Goal: Task Accomplishment & Management: Use online tool/utility

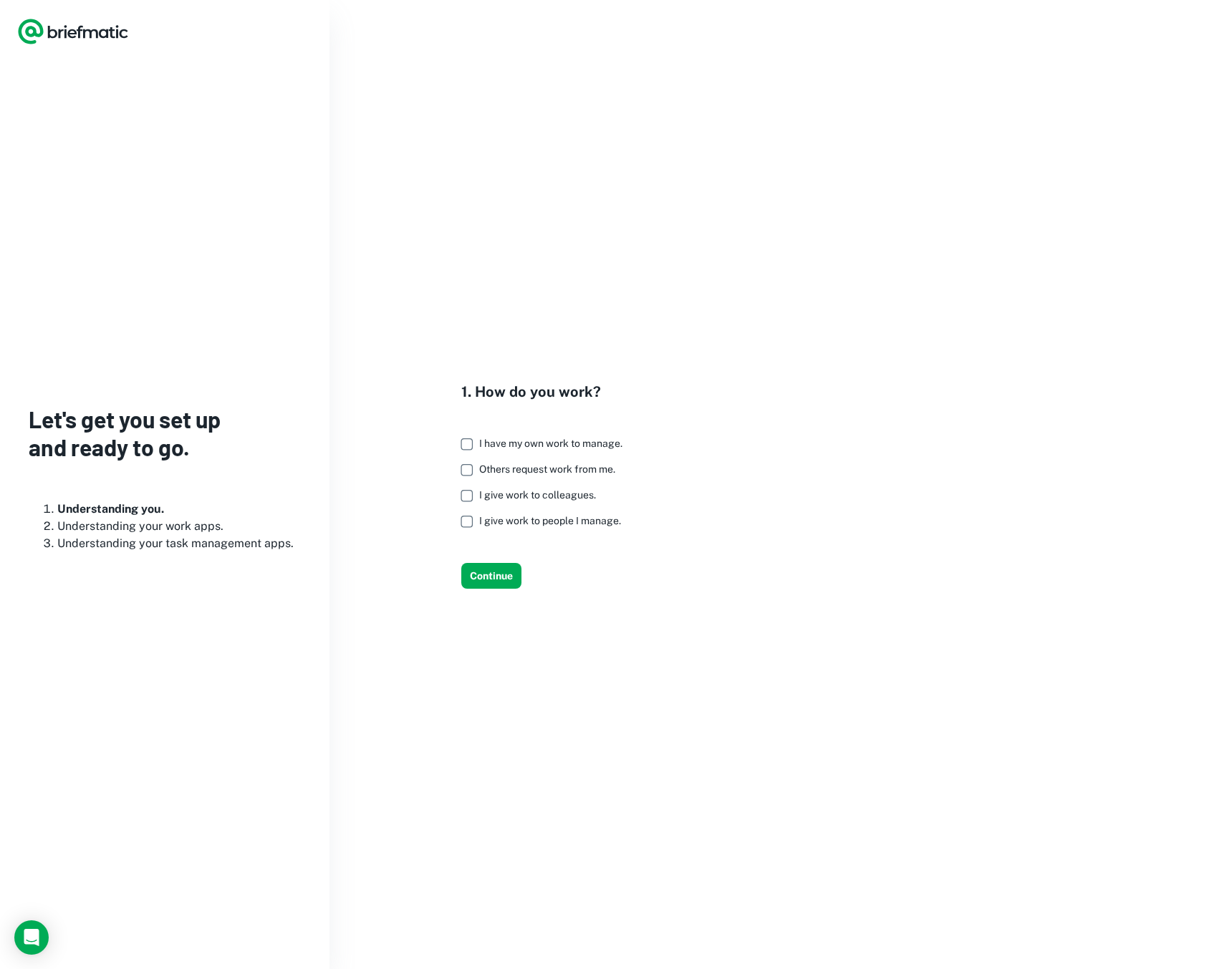
click at [524, 447] on span "I have my own work to manage." at bounding box center [551, 443] width 143 height 12
click at [524, 473] on span "Others request work from me." at bounding box center [547, 469] width 136 height 12
click at [515, 497] on span "I give work to colleagues." at bounding box center [537, 495] width 117 height 12
click at [515, 520] on span "I give work to people I manage." at bounding box center [550, 520] width 142 height 12
click at [498, 579] on button "Continue" at bounding box center [491, 576] width 60 height 25
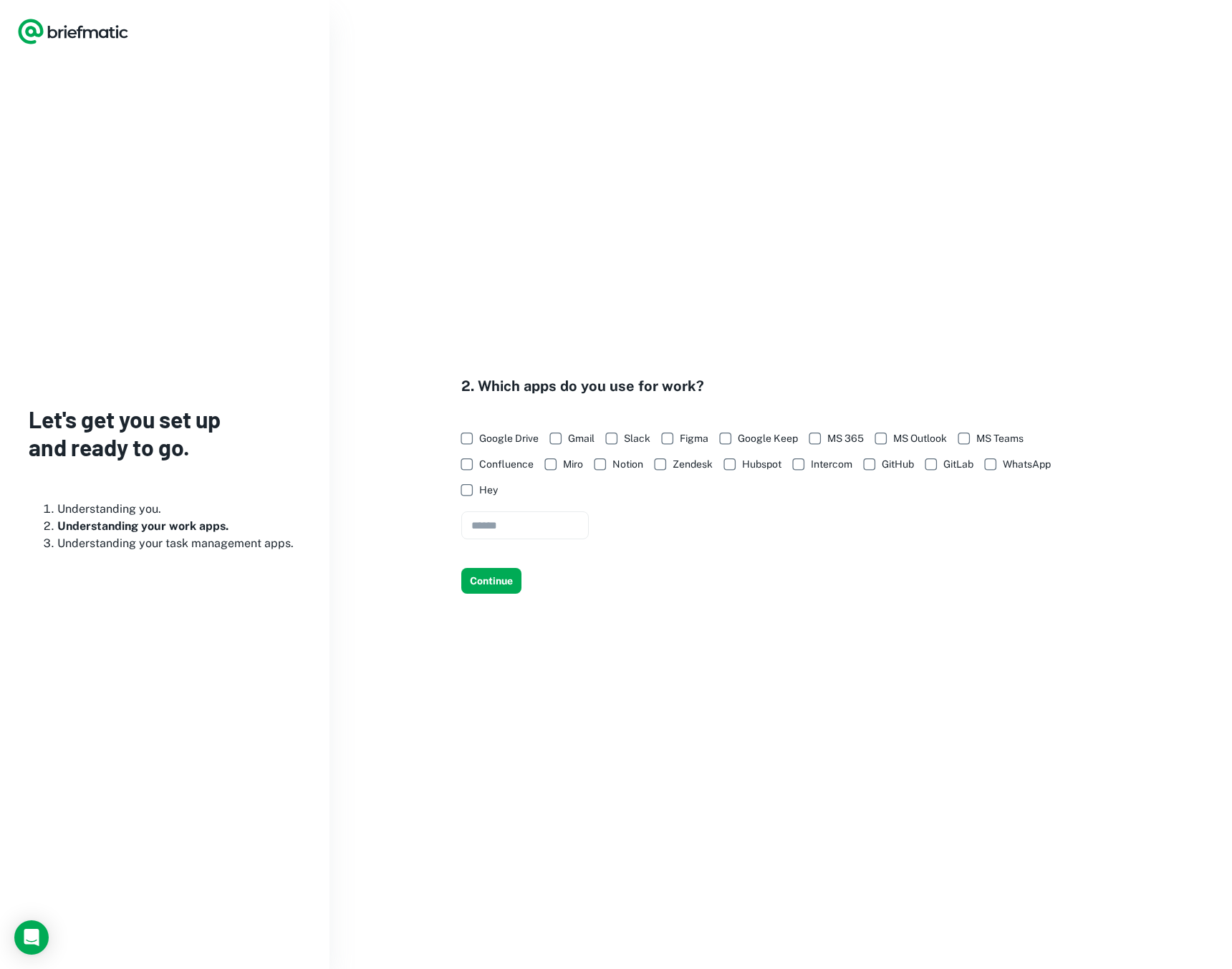
click at [512, 442] on span "Google Drive" at bounding box center [508, 438] width 59 height 15
click at [686, 442] on span "Figma" at bounding box center [695, 438] width 29 height 15
click at [768, 438] on span "Google Keep" at bounding box center [767, 438] width 60 height 15
click at [1011, 463] on span "WhatsApp" at bounding box center [1026, 463] width 48 height 15
click at [884, 468] on span "GitHub" at bounding box center [897, 463] width 32 height 15
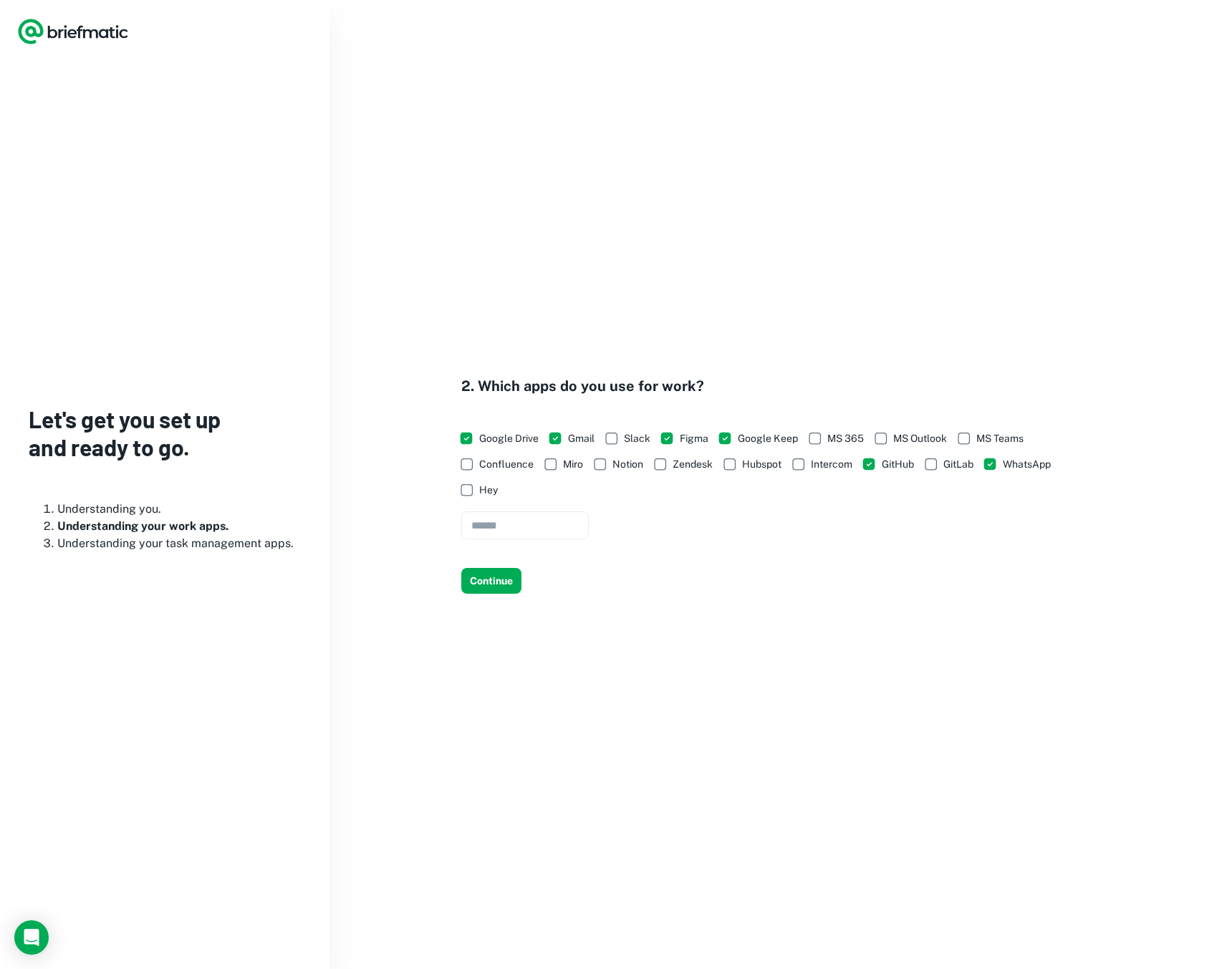
click at [616, 468] on span "Notion" at bounding box center [627, 463] width 31 height 15
click at [493, 581] on button "Continue" at bounding box center [491, 580] width 60 height 25
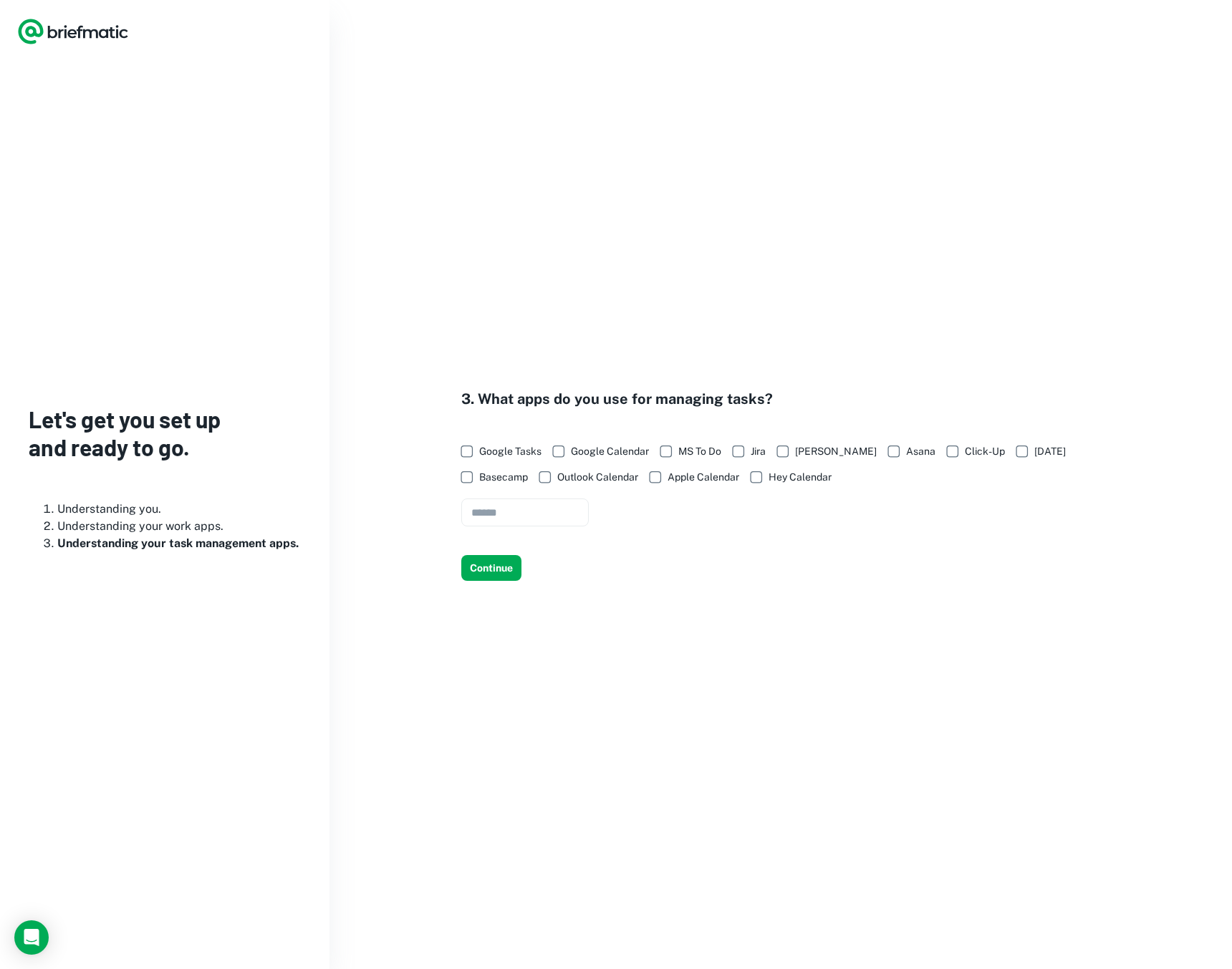
click at [516, 455] on span "Google Tasks" at bounding box center [510, 450] width 63 height 15
click at [487, 571] on button "Continue" at bounding box center [491, 568] width 60 height 25
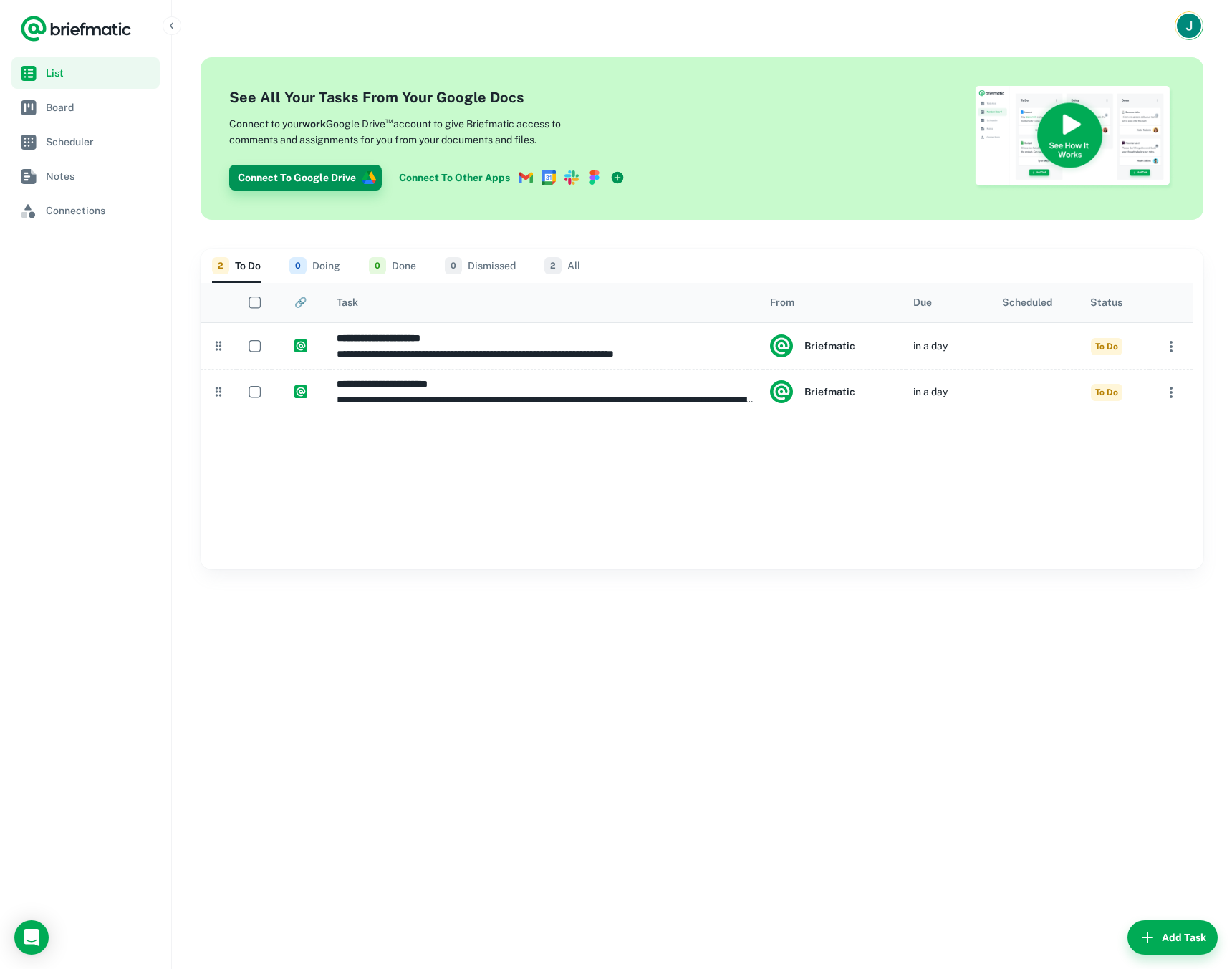
click at [359, 168] on button "Connect To Google Drive" at bounding box center [305, 177] width 153 height 25
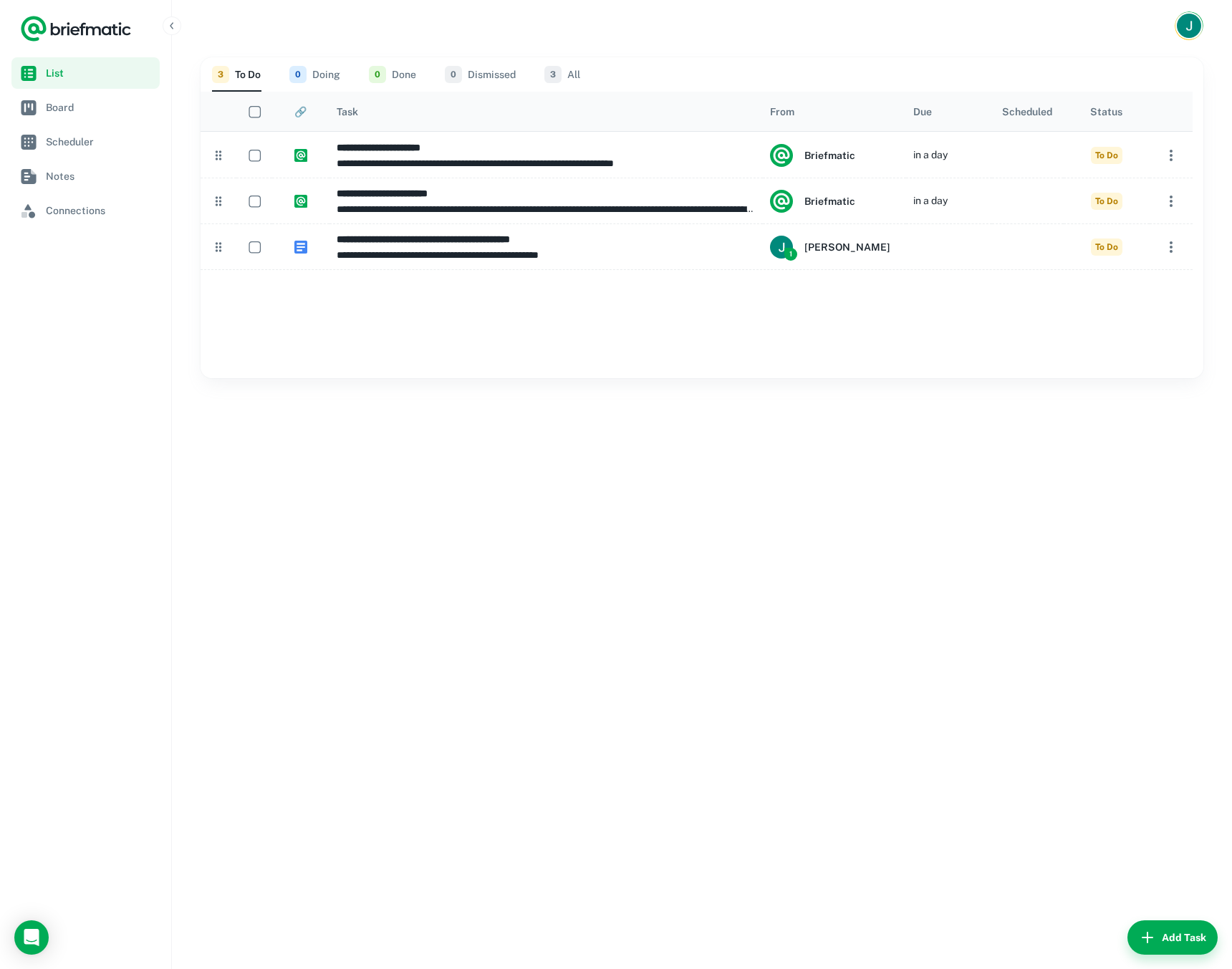
click at [534, 683] on div "**********" at bounding box center [701, 510] width 1060 height 917
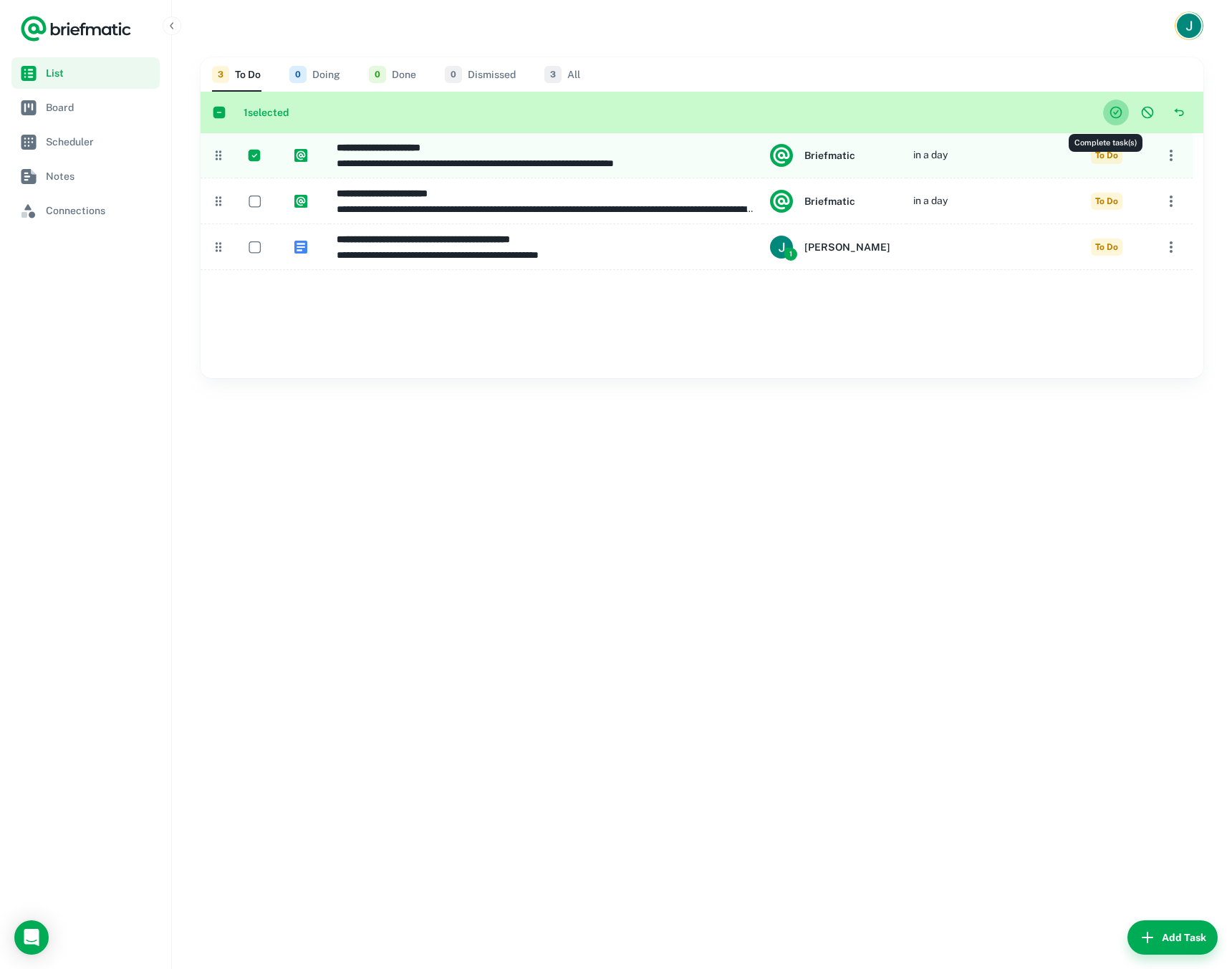
click at [1109, 106] on icon "Complete task(s)" at bounding box center [1116, 113] width 15 height 15
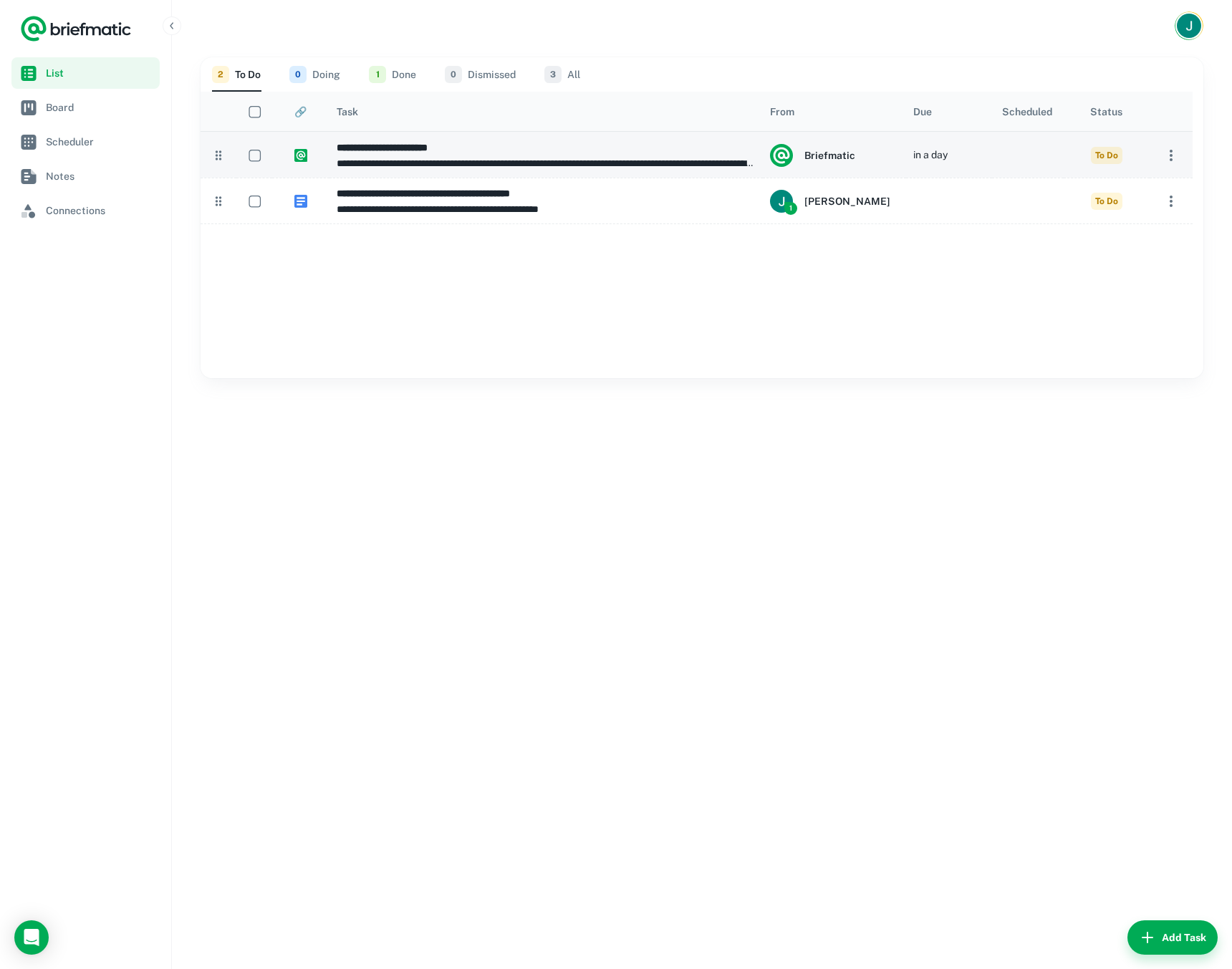
click at [1166, 147] on icon "button" at bounding box center [1170, 155] width 17 height 17
click at [1155, 183] on p "Change Status" at bounding box center [1121, 182] width 106 height 15
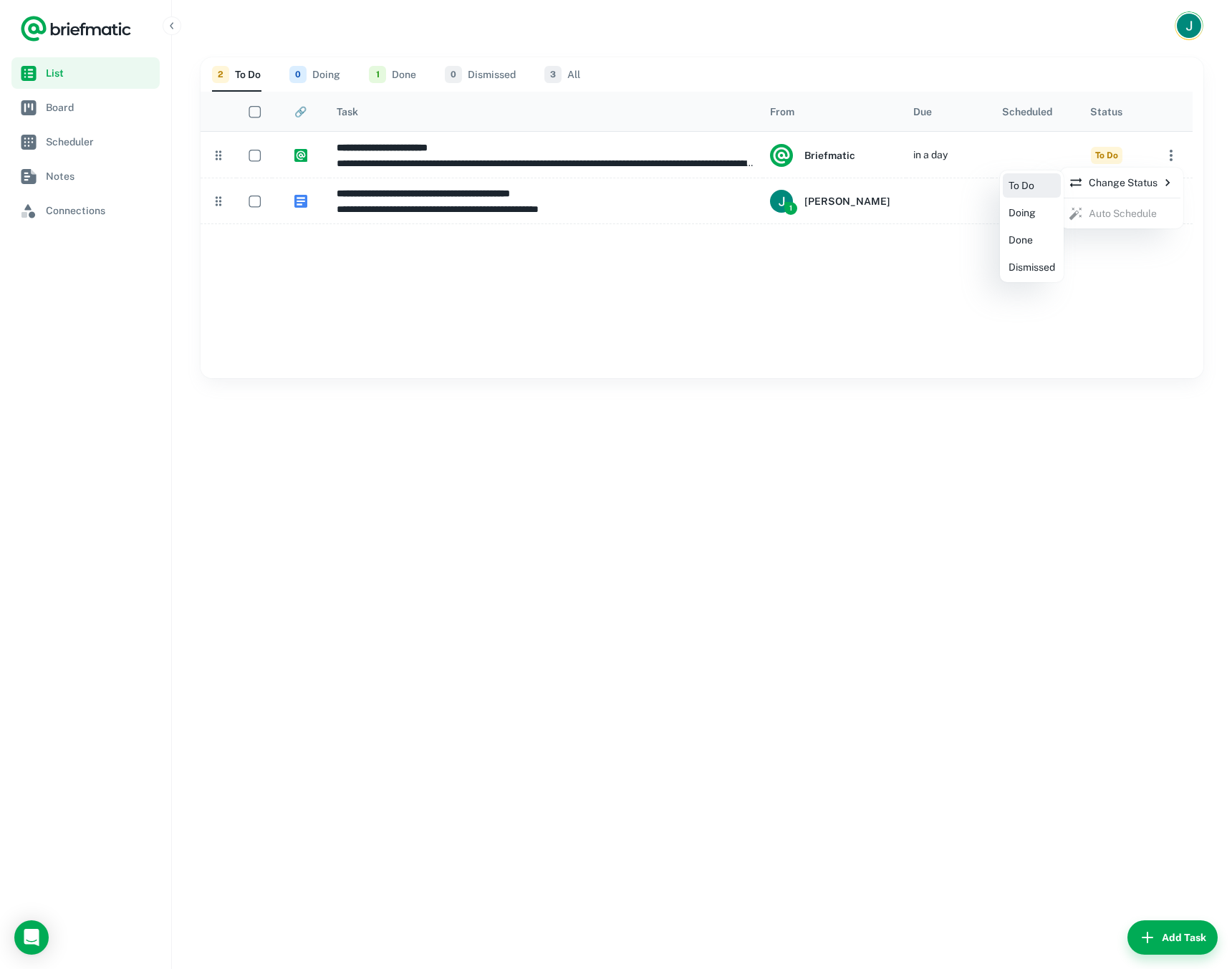
click at [1127, 352] on div at bounding box center [616, 484] width 1232 height 969
click at [956, 326] on div at bounding box center [616, 484] width 1232 height 969
click at [312, 68] on button "0 Doing" at bounding box center [315, 74] width 51 height 35
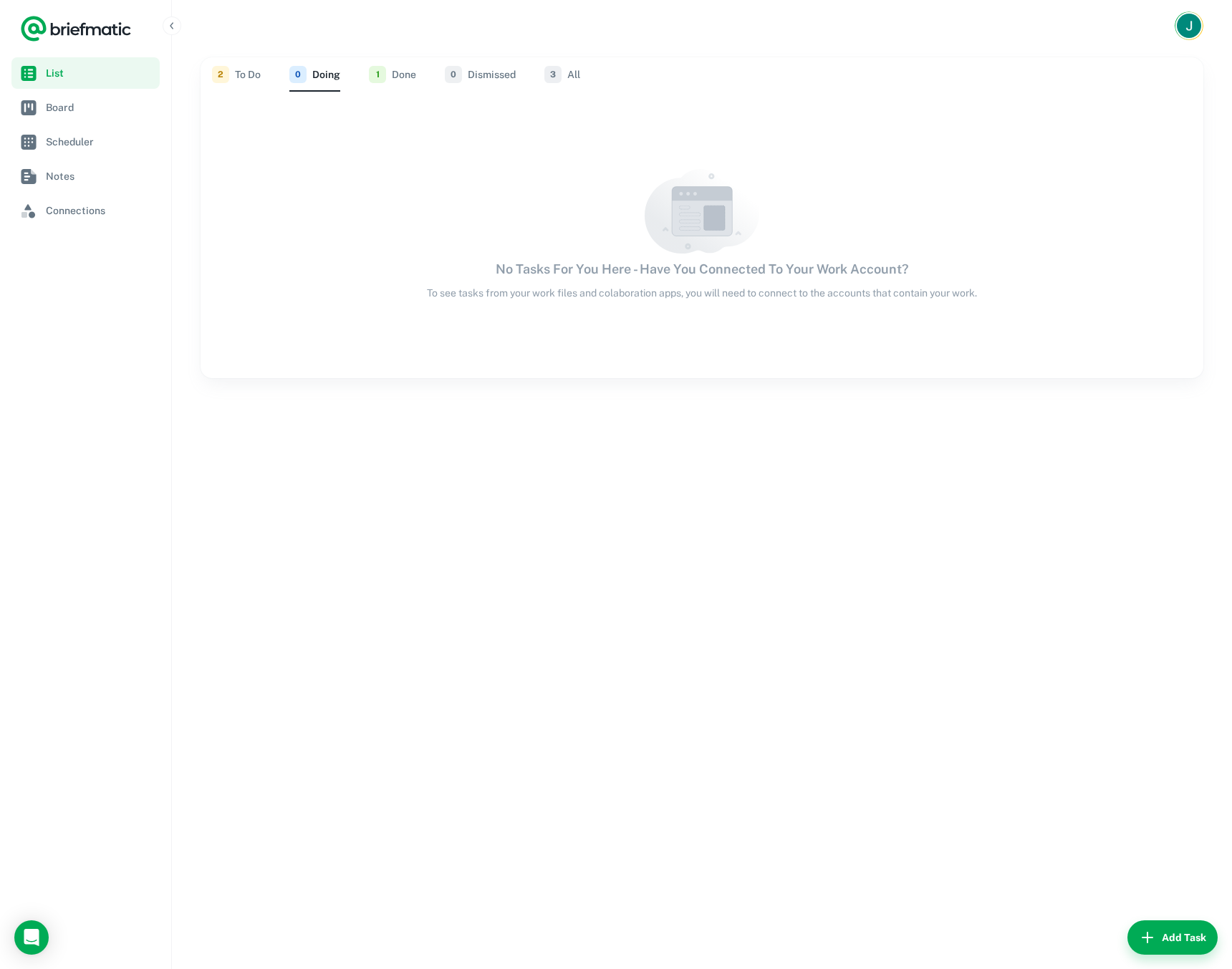
click at [413, 73] on button "1 Done" at bounding box center [392, 74] width 47 height 35
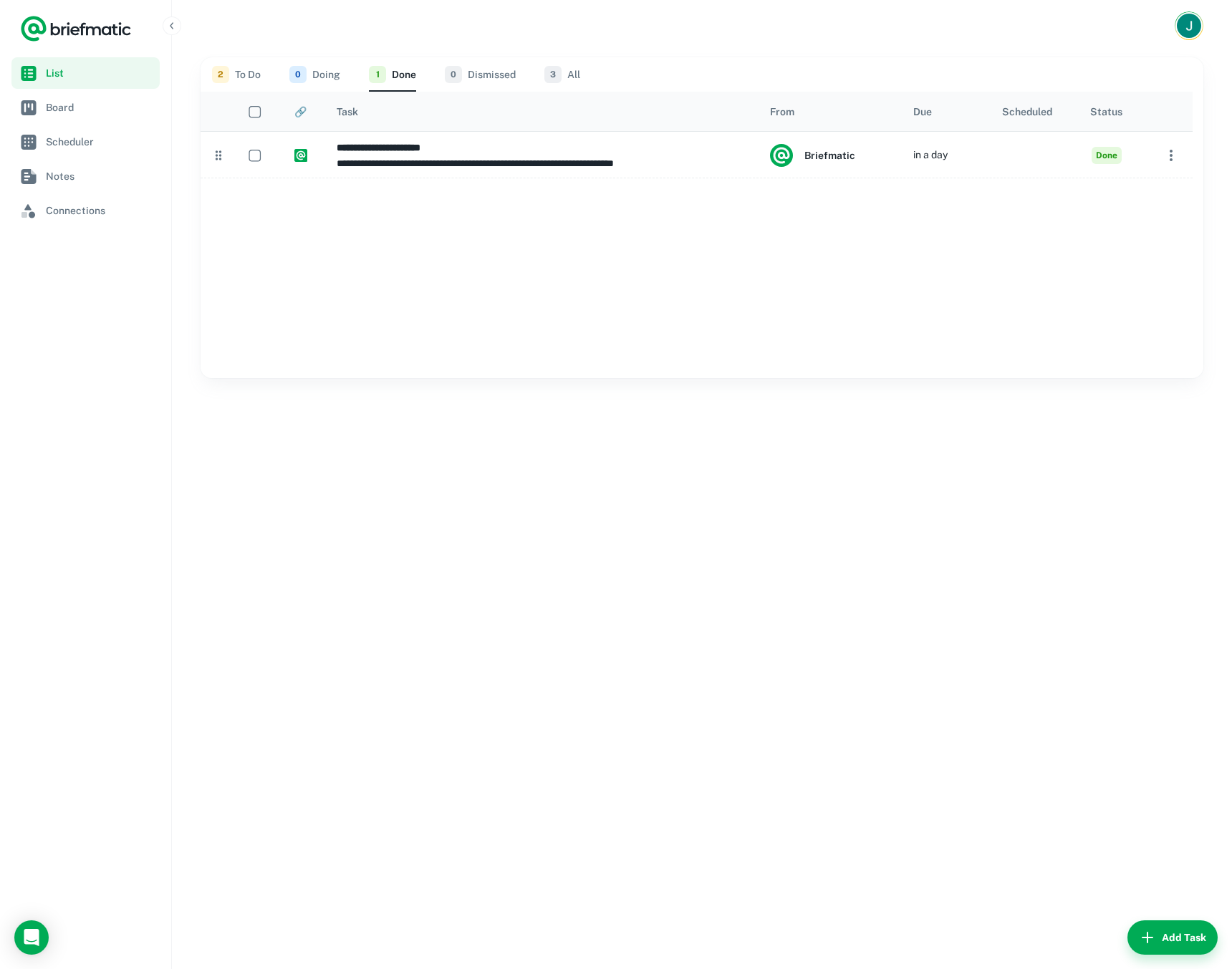
click at [477, 71] on button "0 Dismissed" at bounding box center [480, 74] width 71 height 35
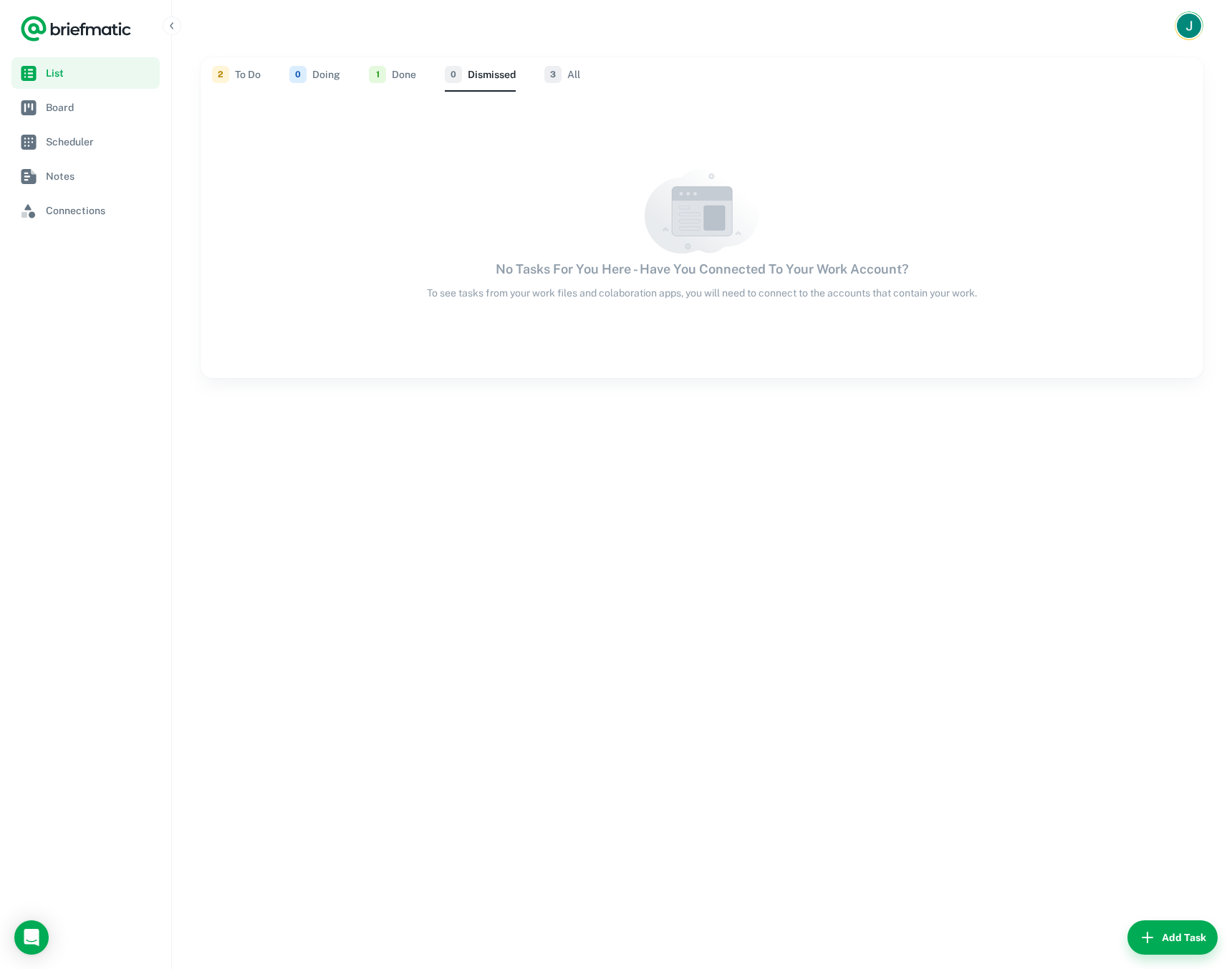
click at [557, 74] on span "3" at bounding box center [552, 74] width 17 height 17
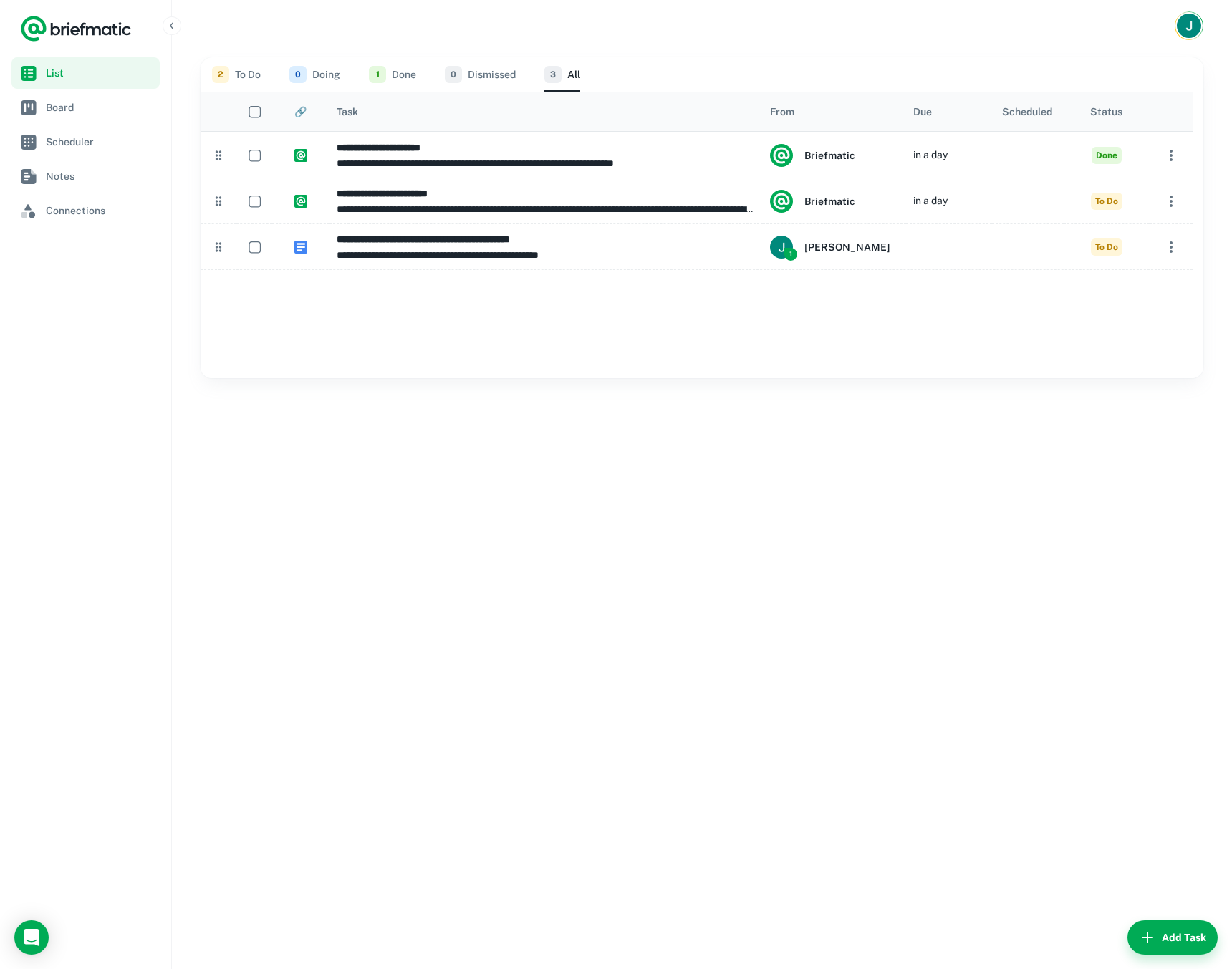
click at [235, 70] on button "2 To Do" at bounding box center [236, 74] width 49 height 35
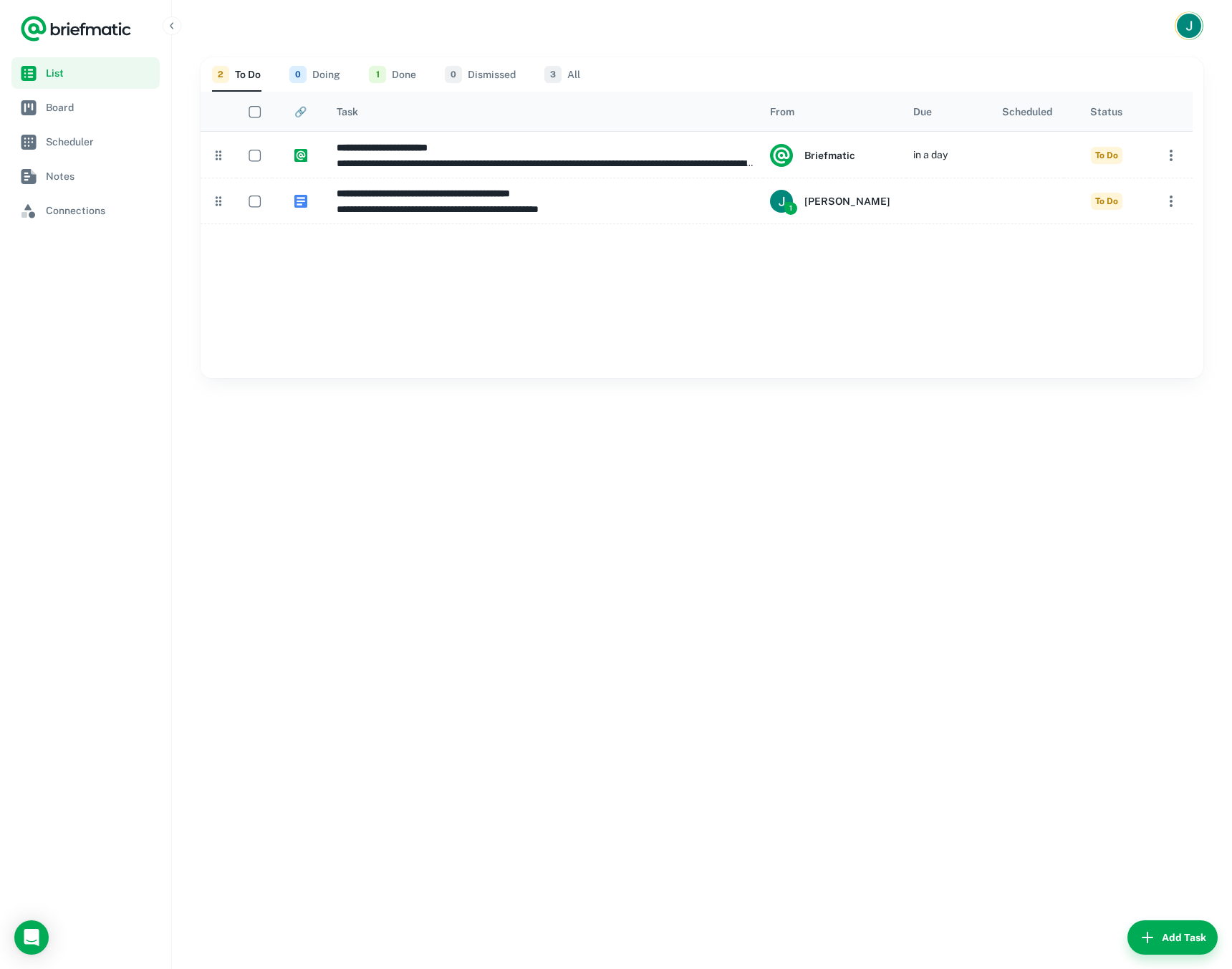
click at [516, 720] on div "**********" at bounding box center [701, 510] width 1060 height 917
click at [68, 104] on span "Board" at bounding box center [99, 107] width 108 height 15
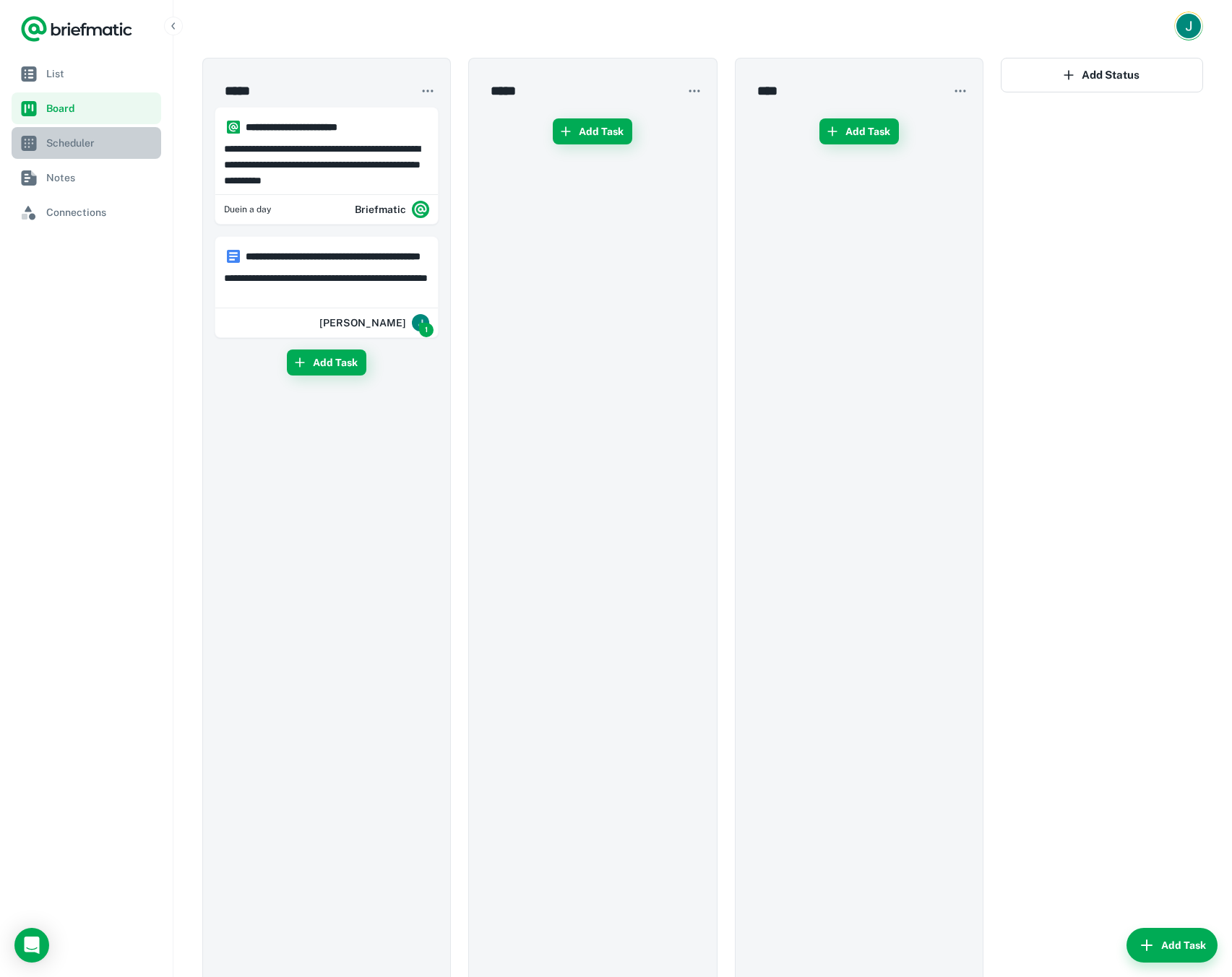
click at [82, 145] on span "Scheduler" at bounding box center [100, 142] width 109 height 16
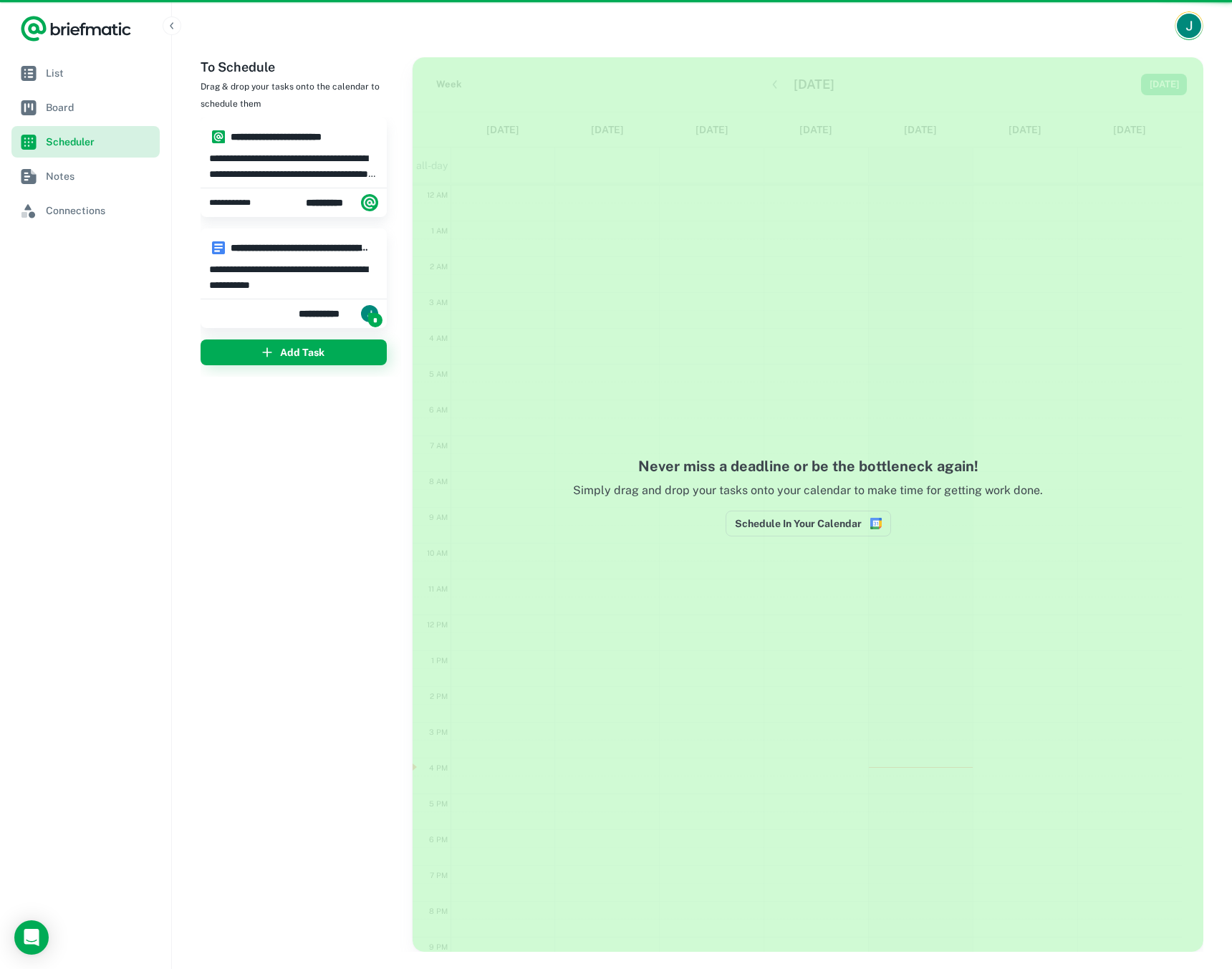
scroll to position [93, 0]
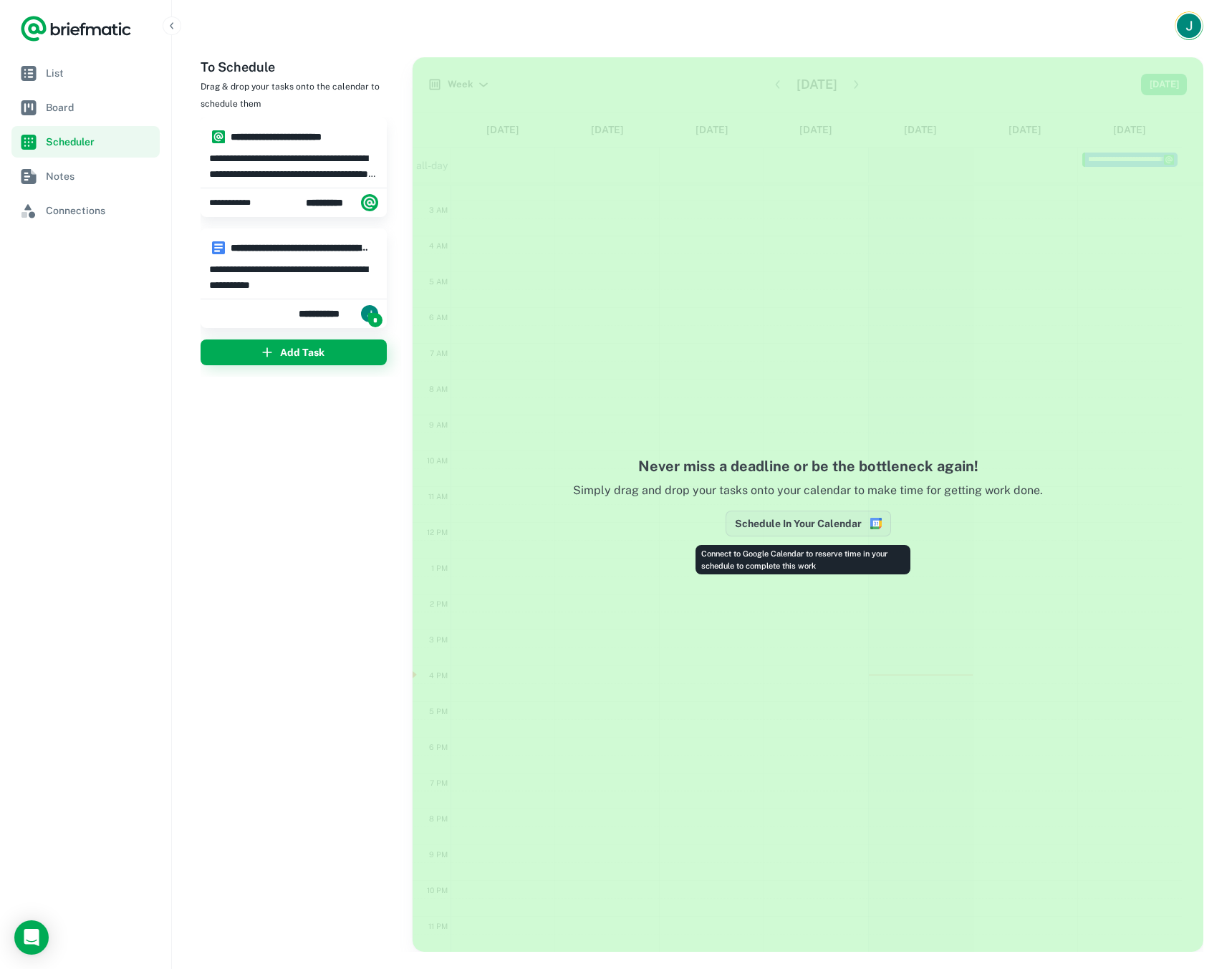
click at [803, 527] on button "Schedule In Your Calendar" at bounding box center [808, 523] width 165 height 25
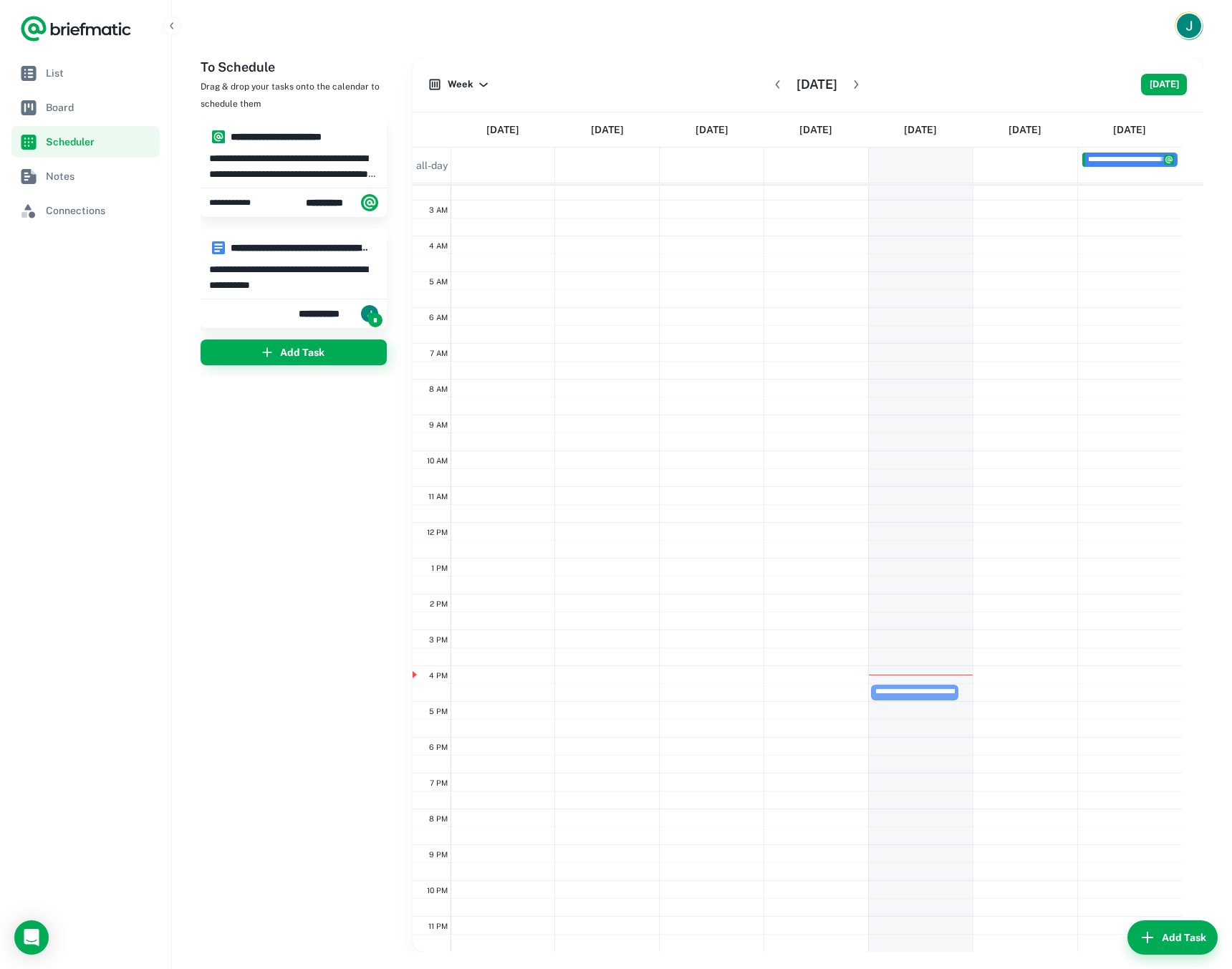
drag, startPoint x: 285, startPoint y: 252, endPoint x: 918, endPoint y: 694, distance: 772.0
click at [918, 694] on div "**********" at bounding box center [702, 504] width 1002 height 895
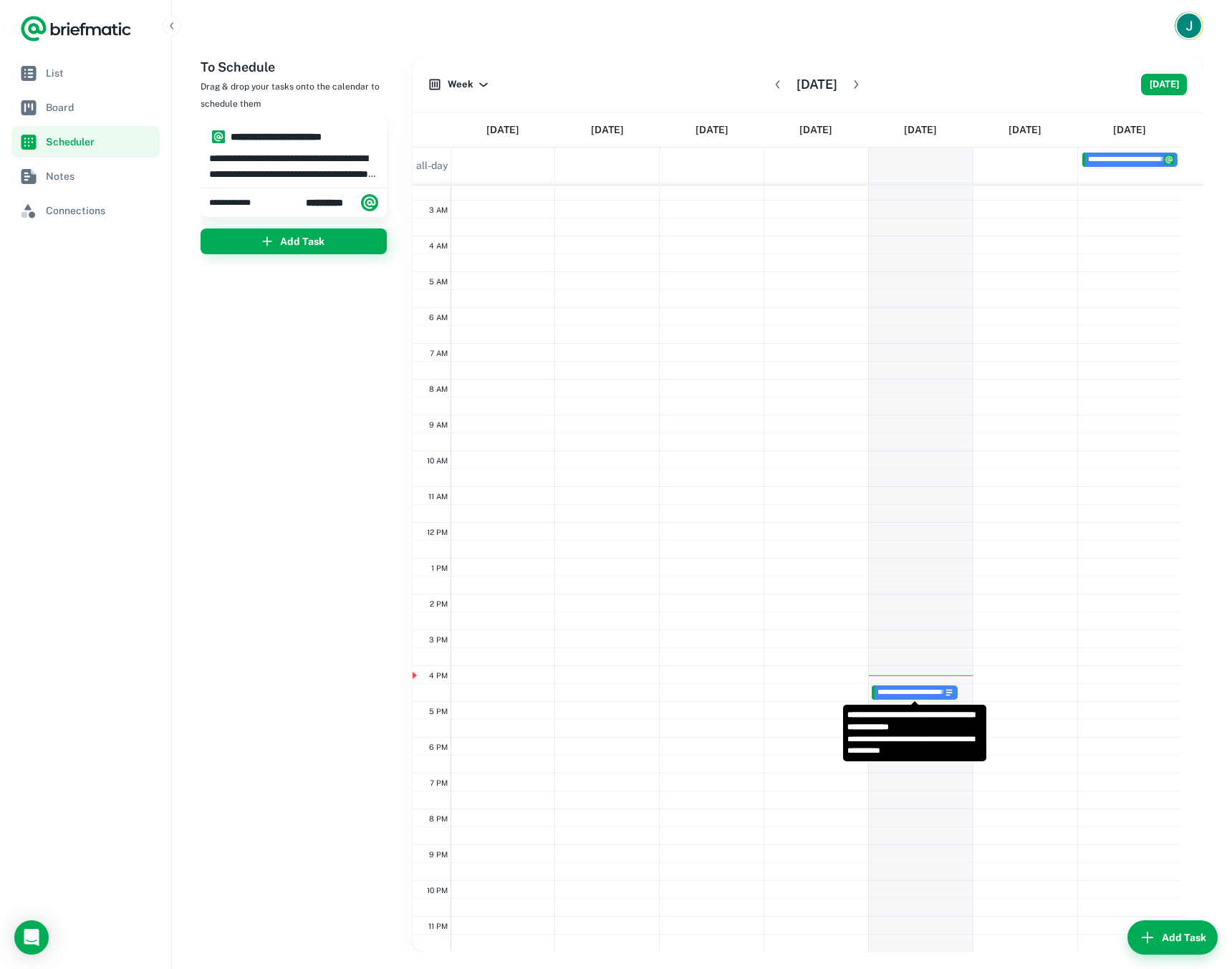
click at [901, 688] on span "**********" at bounding box center [976, 692] width 198 height 8
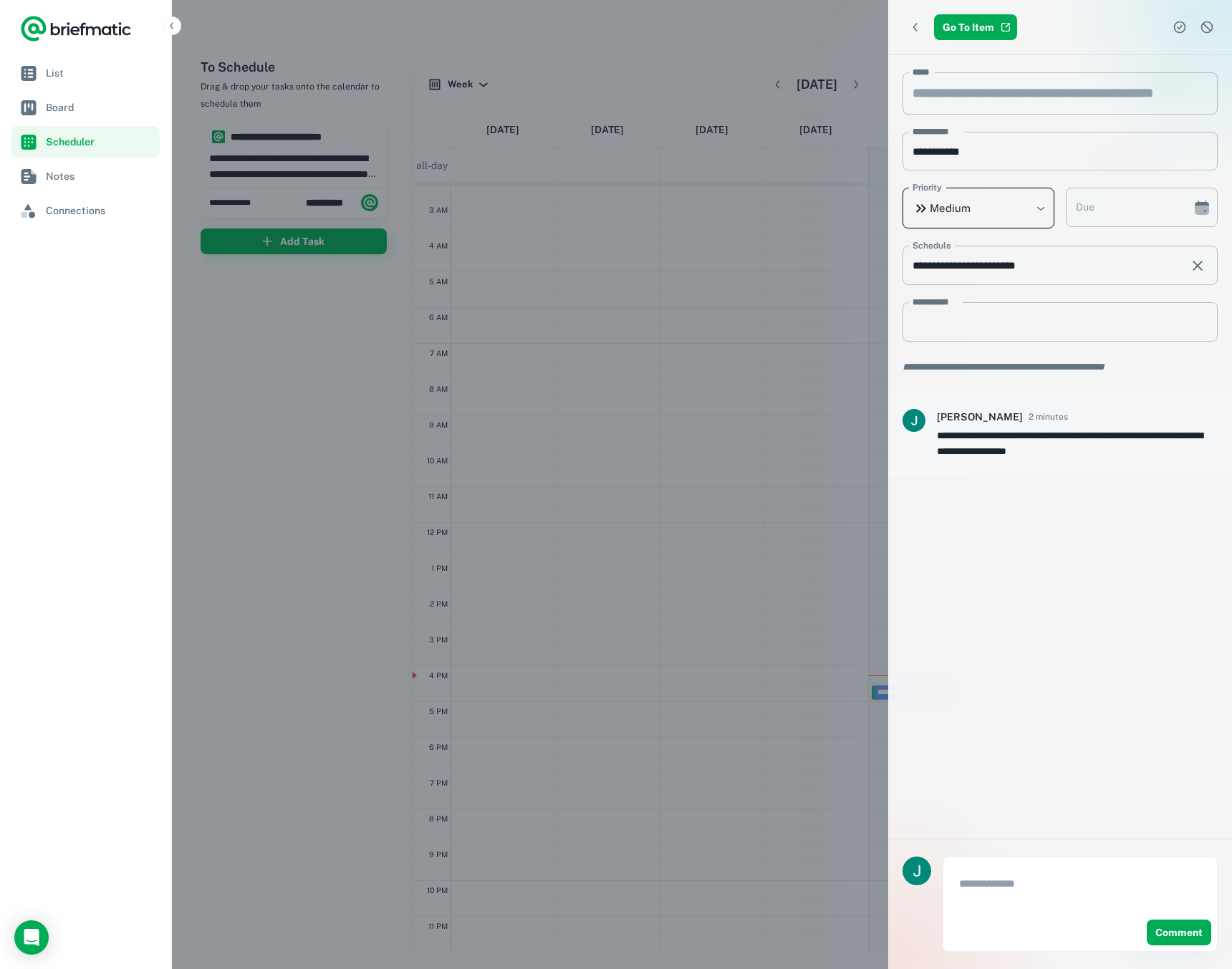
click at [941, 209] on body "**********" at bounding box center [616, 484] width 1232 height 969
click at [946, 205] on div at bounding box center [616, 484] width 1232 height 969
click at [991, 905] on textarea at bounding box center [1079, 892] width 242 height 33
click at [978, 31] on link "Go To Item" at bounding box center [975, 27] width 83 height 25
click at [1172, 27] on icon "Complete task" at bounding box center [1179, 27] width 15 height 15
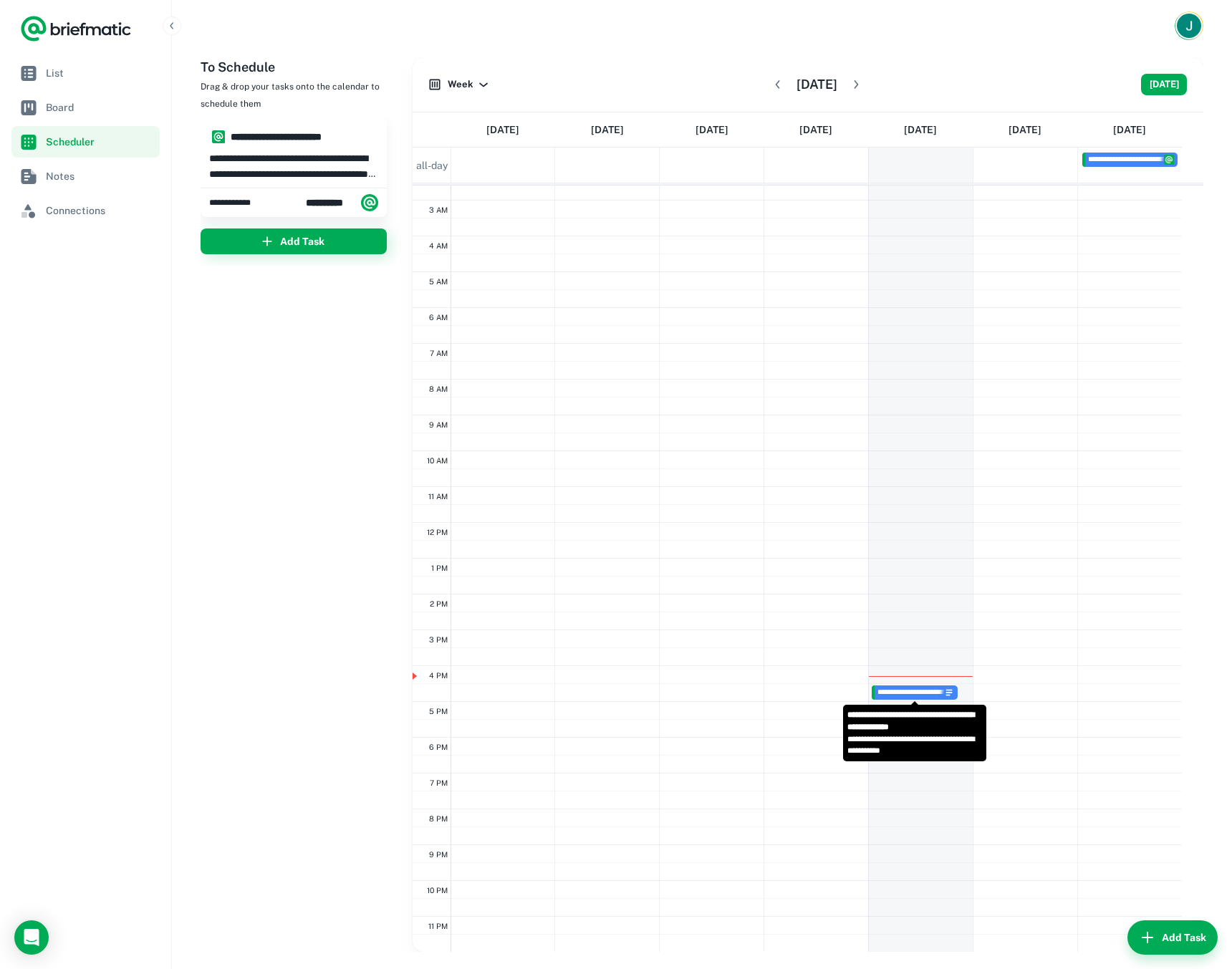
click at [923, 688] on span "**********" at bounding box center [976, 692] width 198 height 8
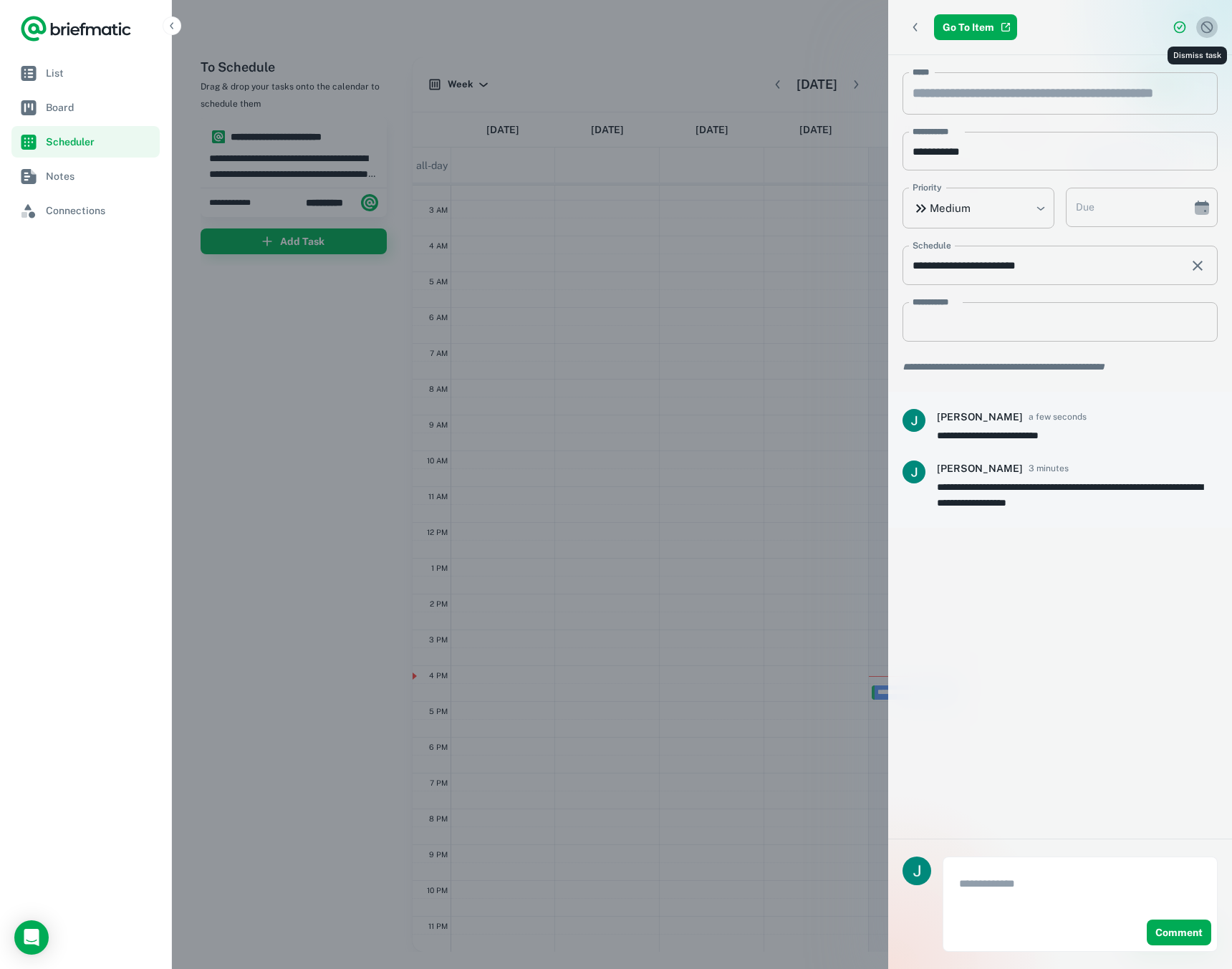
click at [1201, 28] on icon "Dismiss task" at bounding box center [1207, 27] width 12 height 12
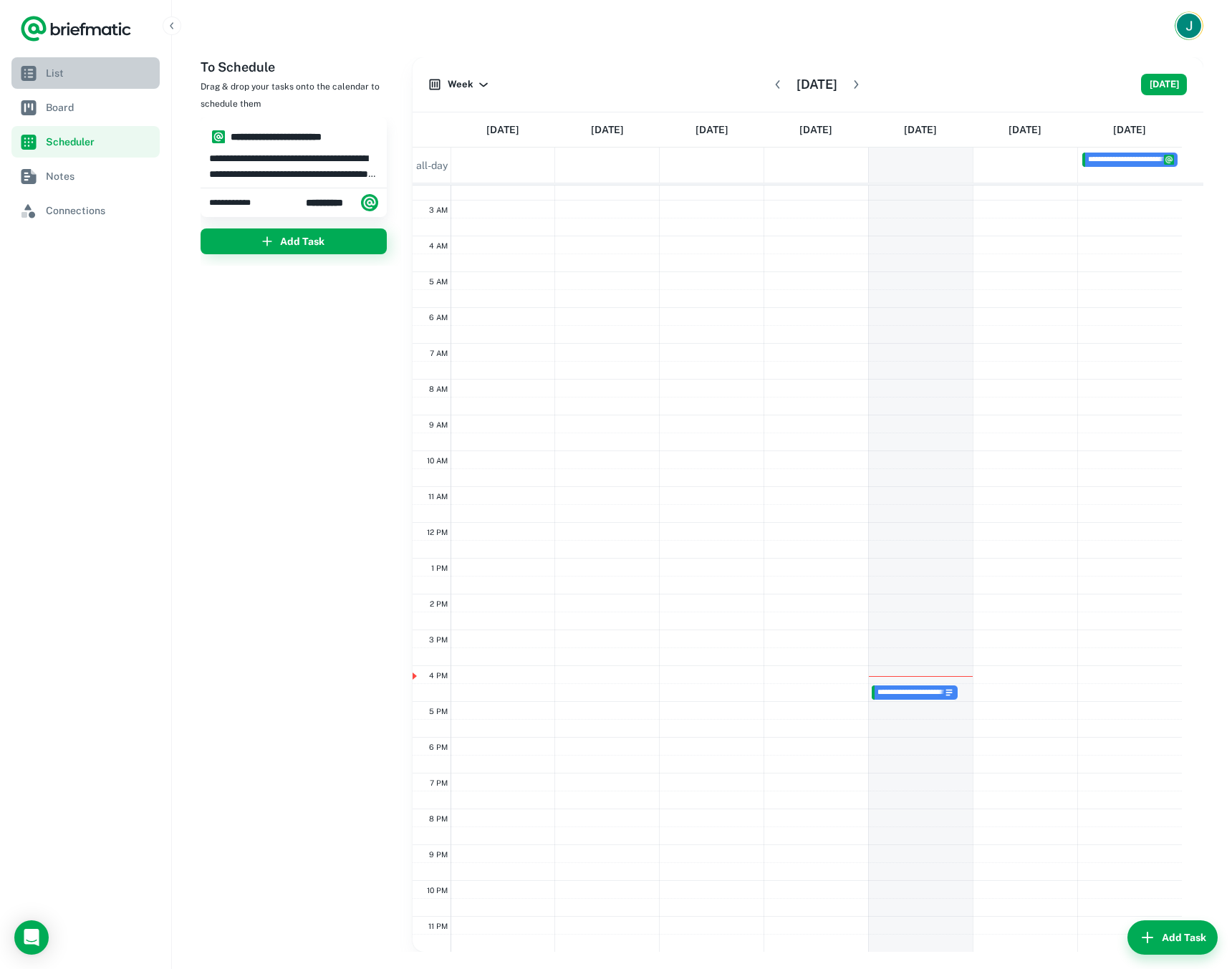
click at [80, 80] on span "List" at bounding box center [99, 73] width 108 height 15
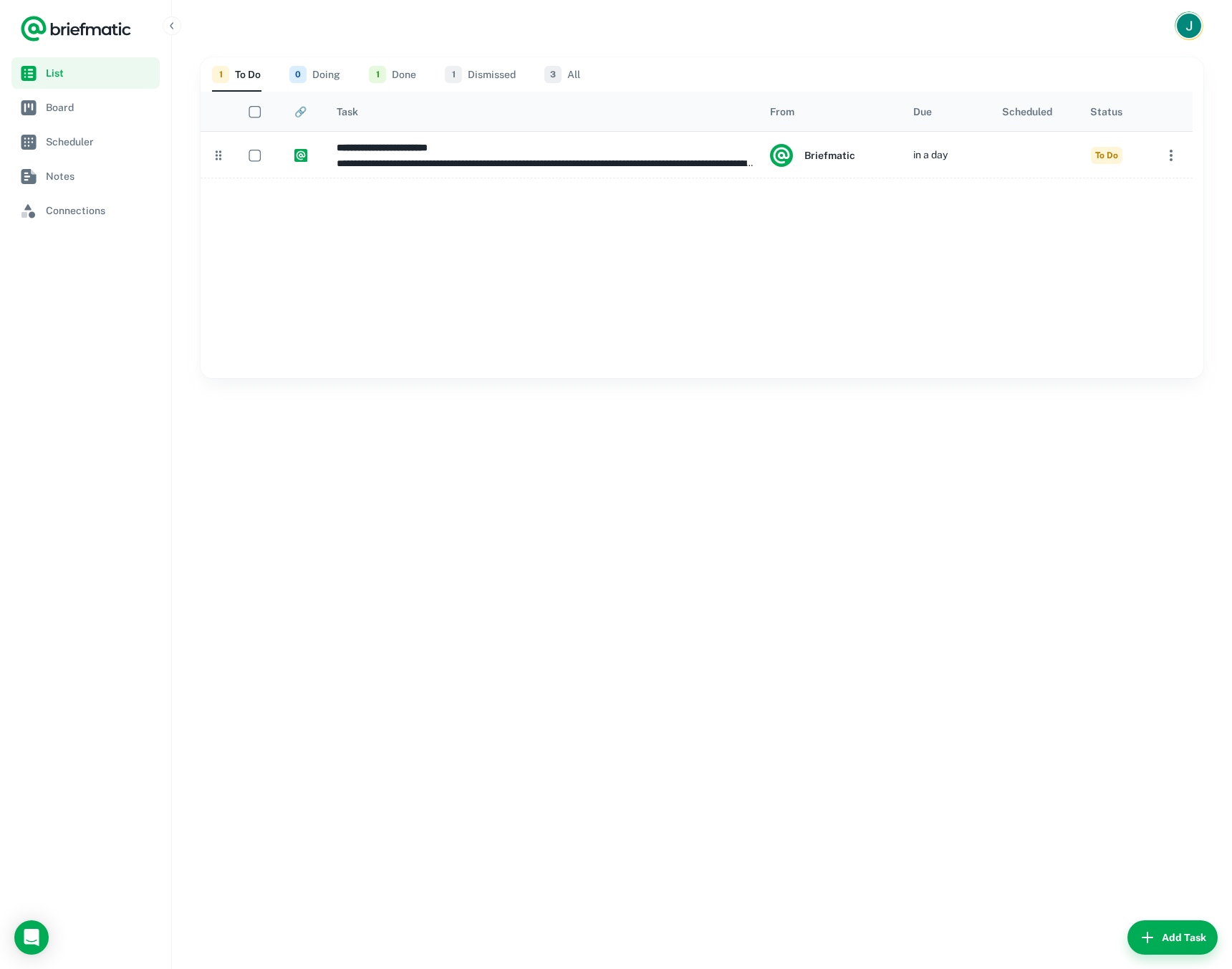
click at [449, 66] on span "1" at bounding box center [453, 74] width 17 height 17
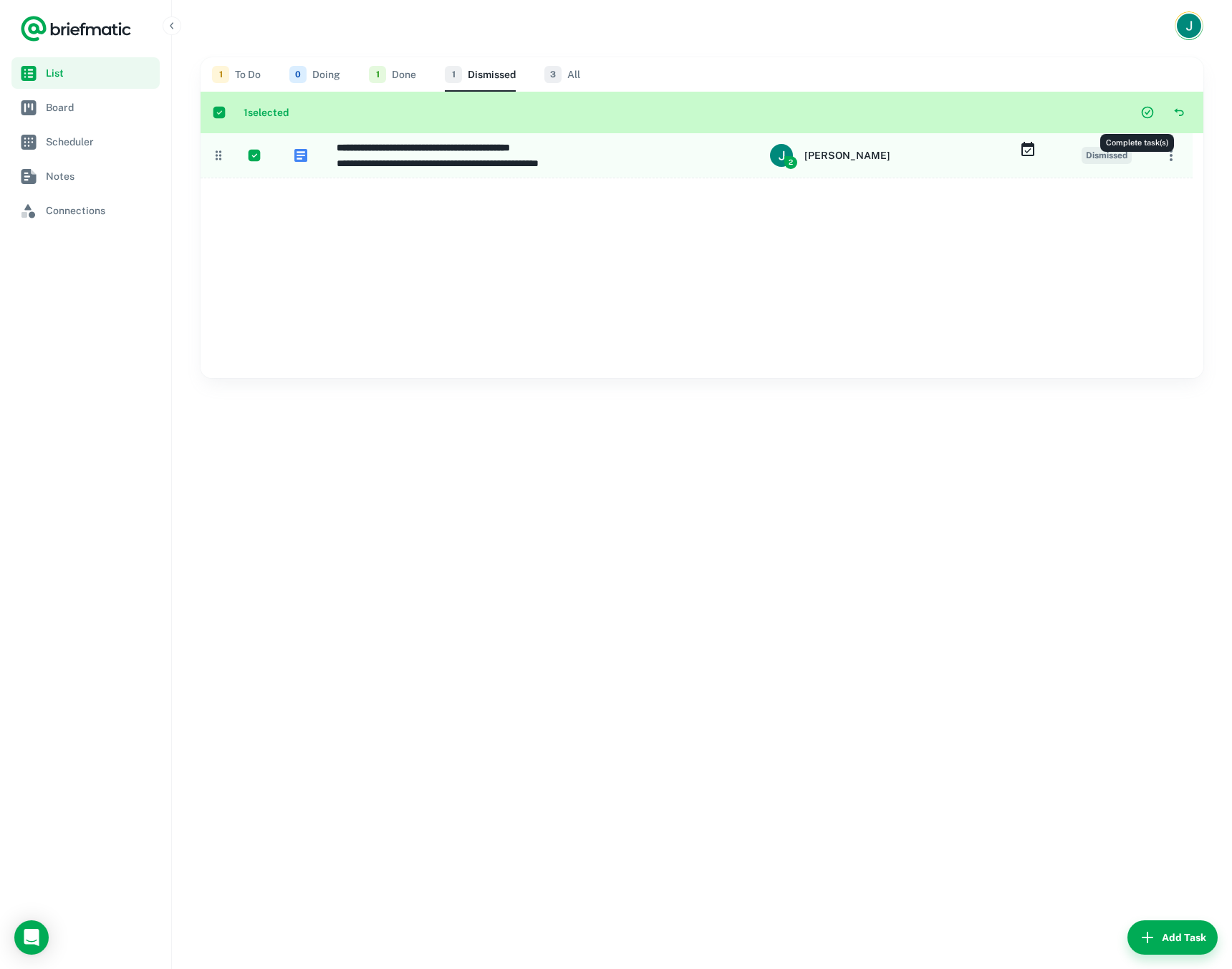
click at [1140, 110] on icon "Complete task(s)" at bounding box center [1148, 113] width 15 height 15
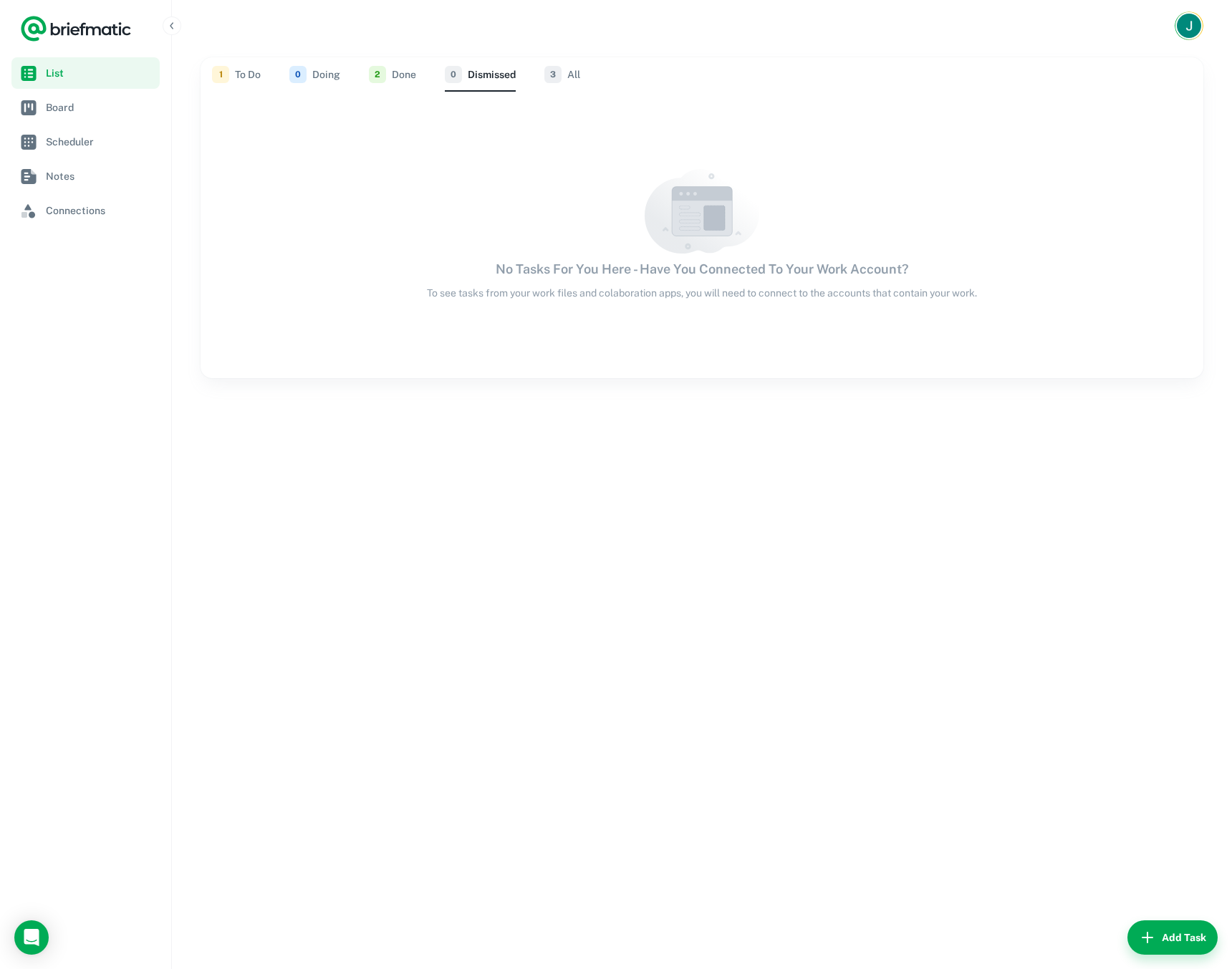
click at [402, 66] on button "2 Done" at bounding box center [392, 74] width 47 height 35
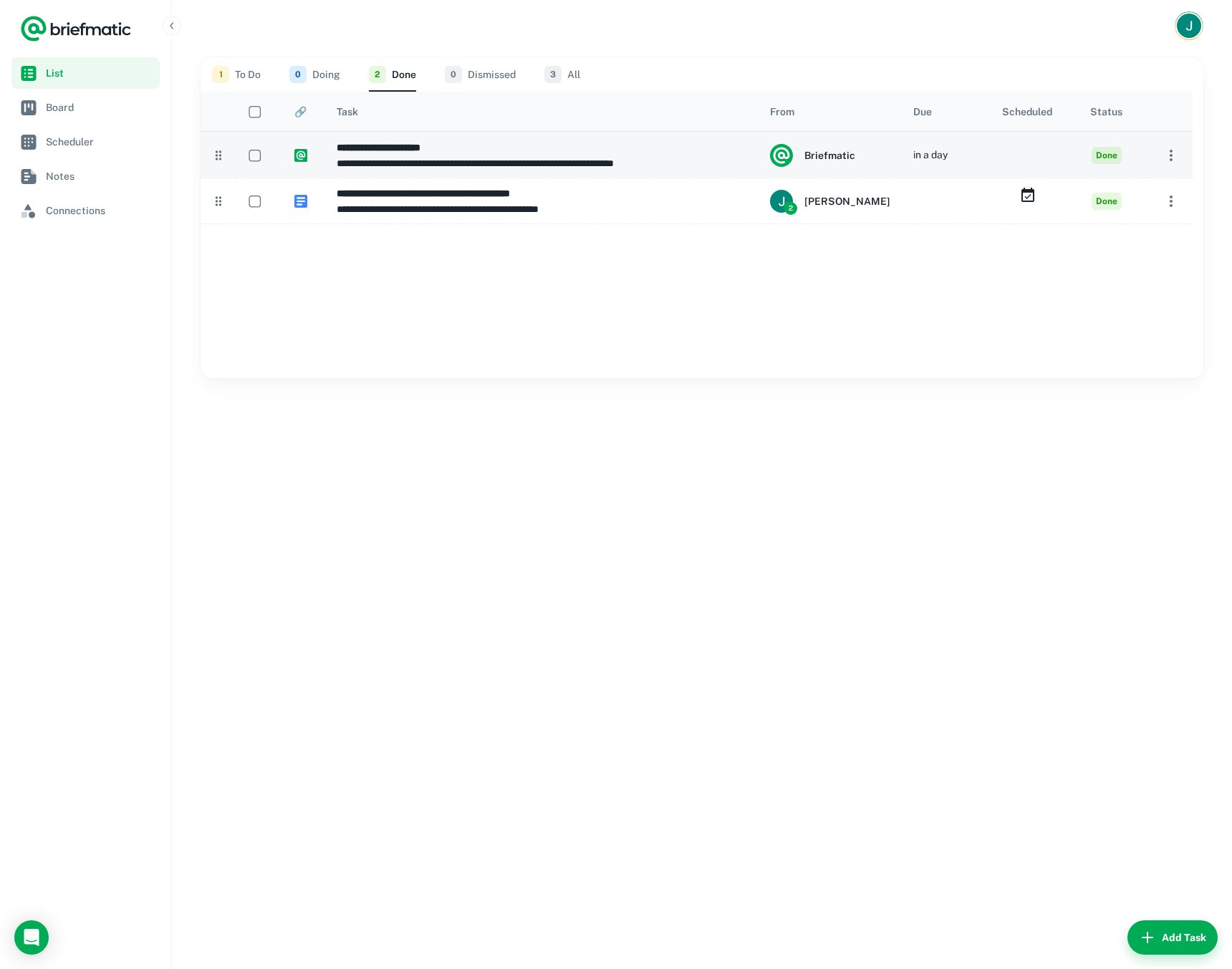
click at [1163, 154] on icon "button" at bounding box center [1170, 155] width 17 height 17
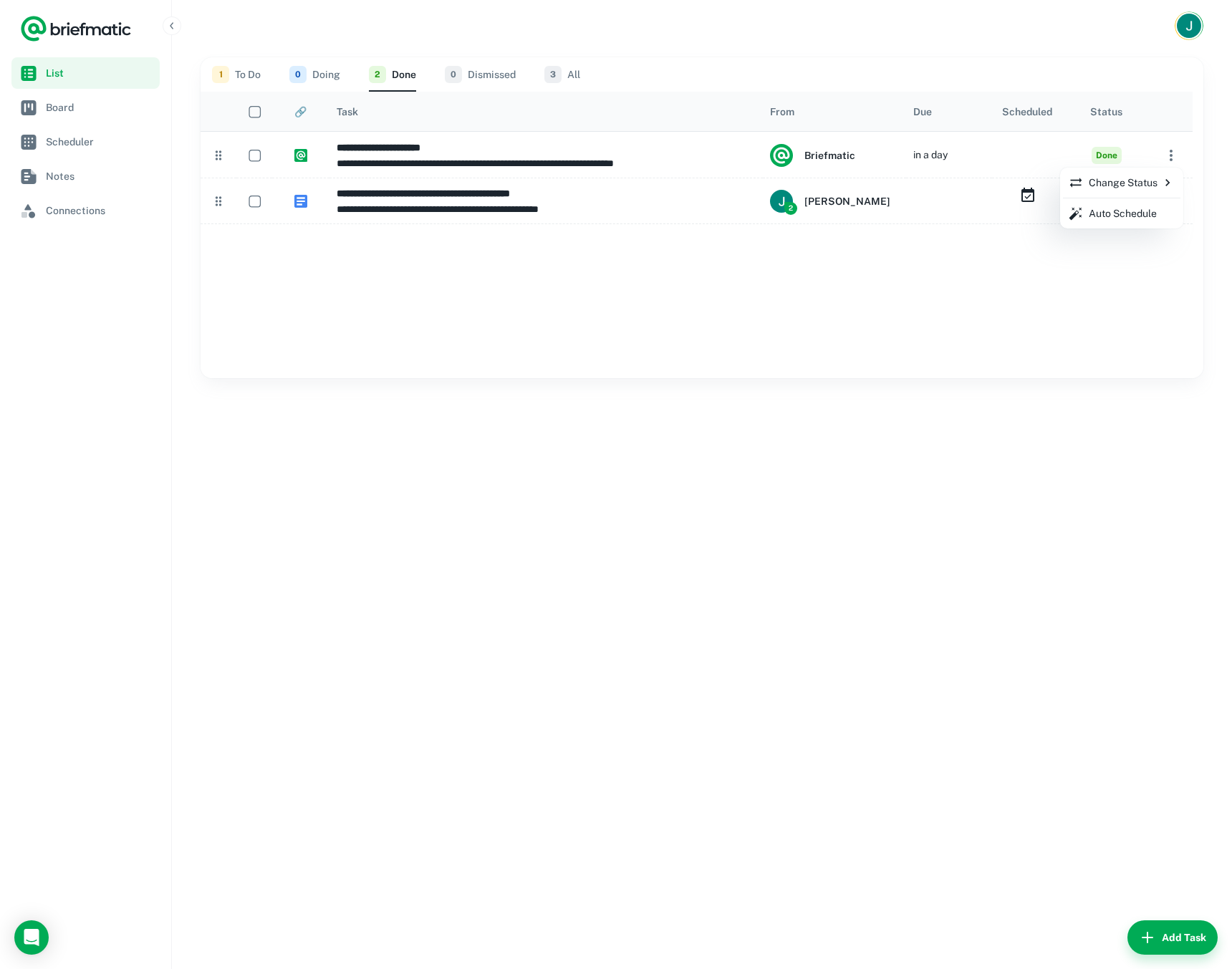
click at [955, 341] on div at bounding box center [616, 484] width 1232 height 969
click at [638, 443] on div "**********" at bounding box center [701, 510] width 1060 height 917
click at [1174, 198] on icon "button" at bounding box center [1170, 201] width 17 height 17
click at [1173, 197] on div at bounding box center [616, 484] width 1232 height 969
click at [236, 70] on button "1 To Do" at bounding box center [236, 74] width 49 height 35
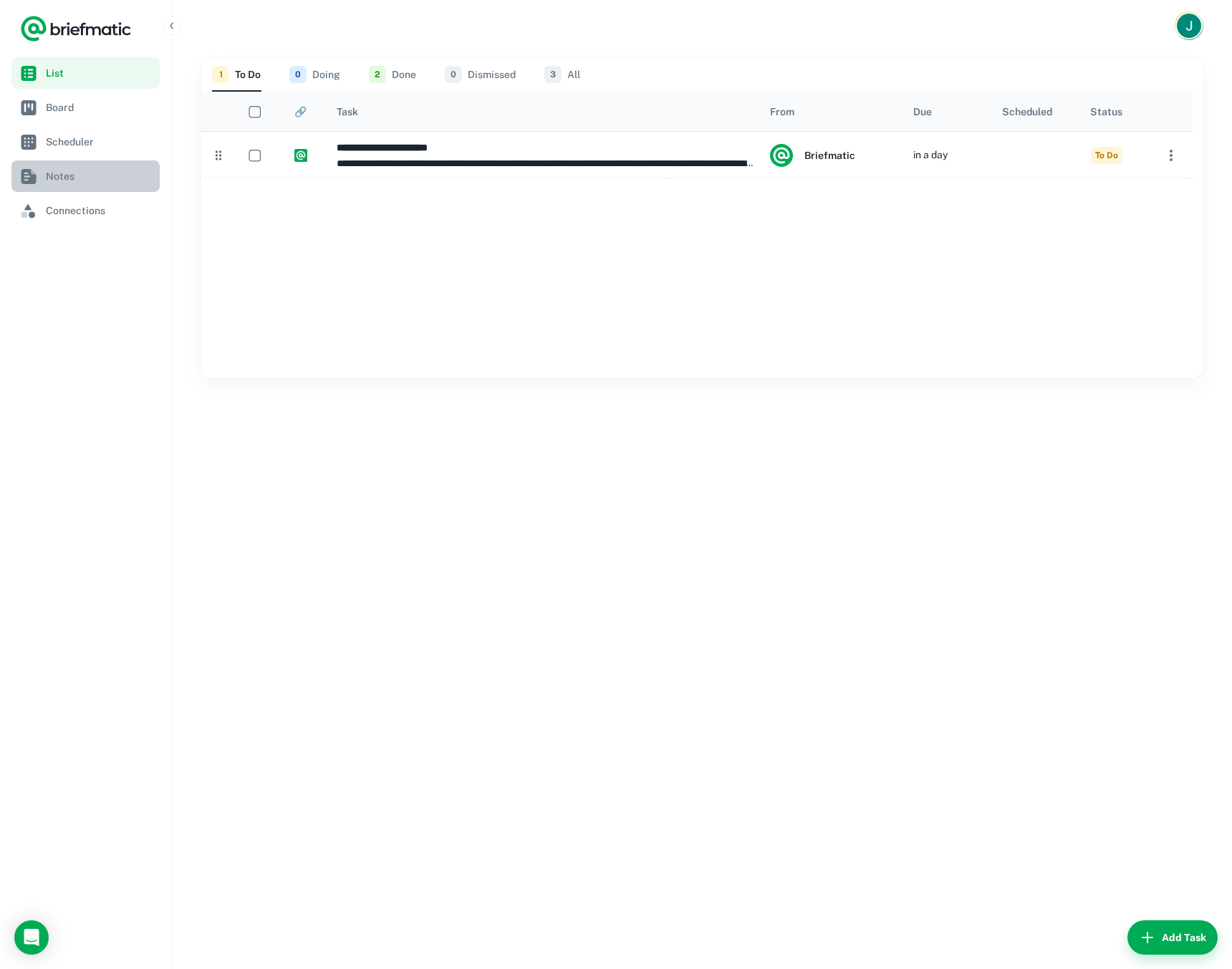
click at [73, 186] on link "Notes" at bounding box center [85, 176] width 148 height 32
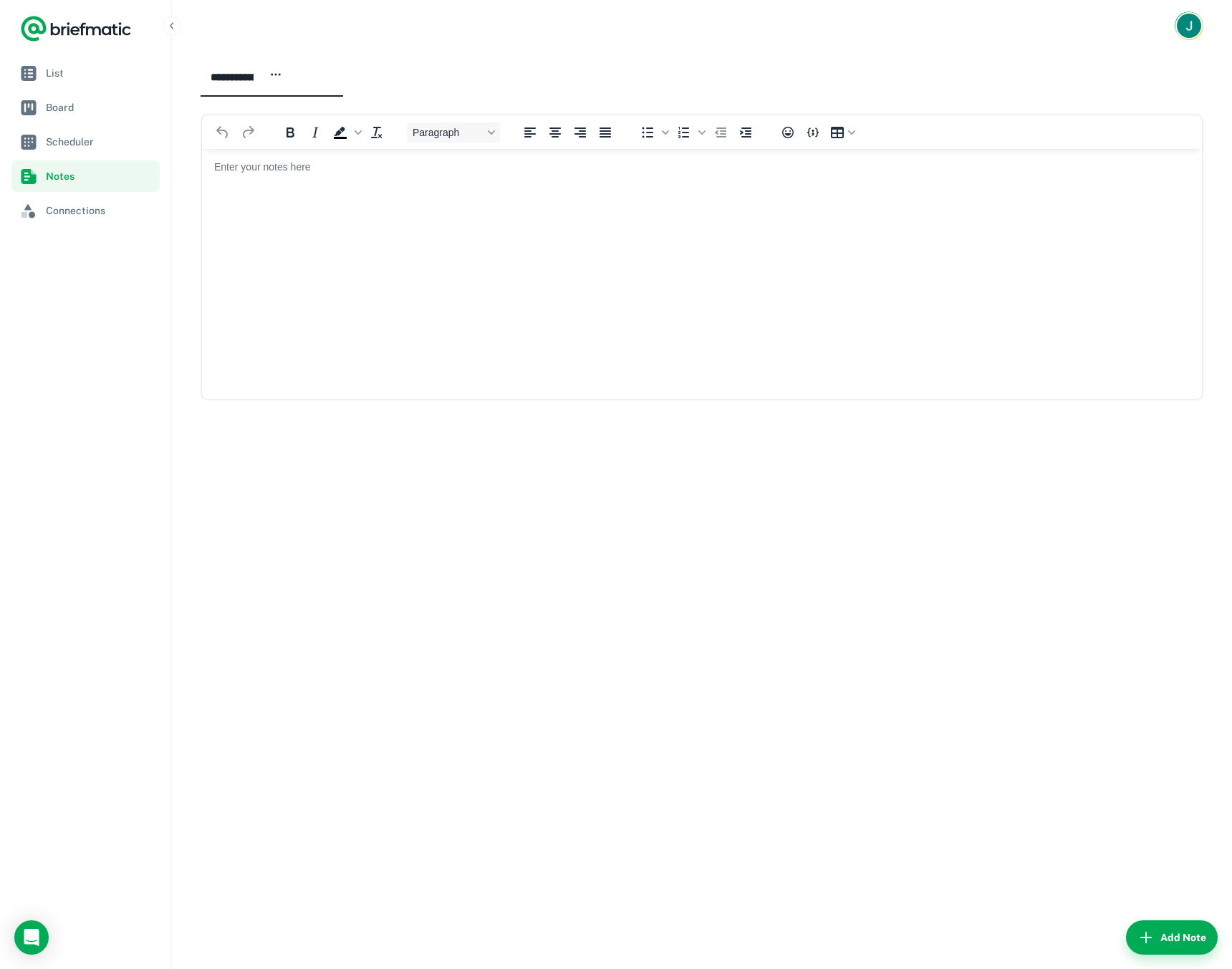
click at [384, 185] on html at bounding box center [701, 166] width 1000 height 37
click at [487, 588] on div "**********" at bounding box center [701, 510] width 1060 height 917
click at [698, 756] on div "**********" at bounding box center [701, 510] width 1060 height 917
click at [68, 67] on span "List" at bounding box center [99, 73] width 108 height 15
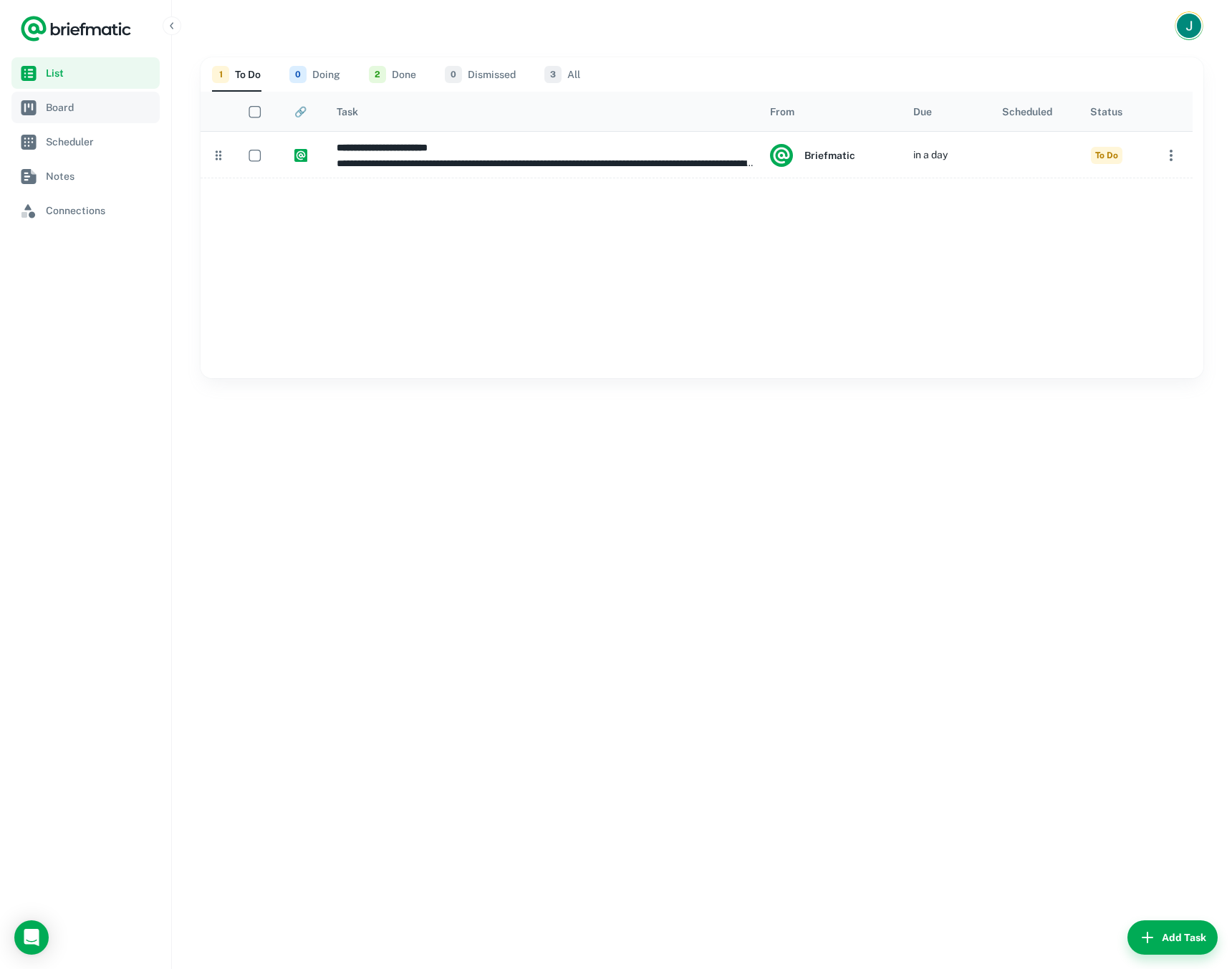
click at [86, 103] on span "Board" at bounding box center [99, 107] width 108 height 15
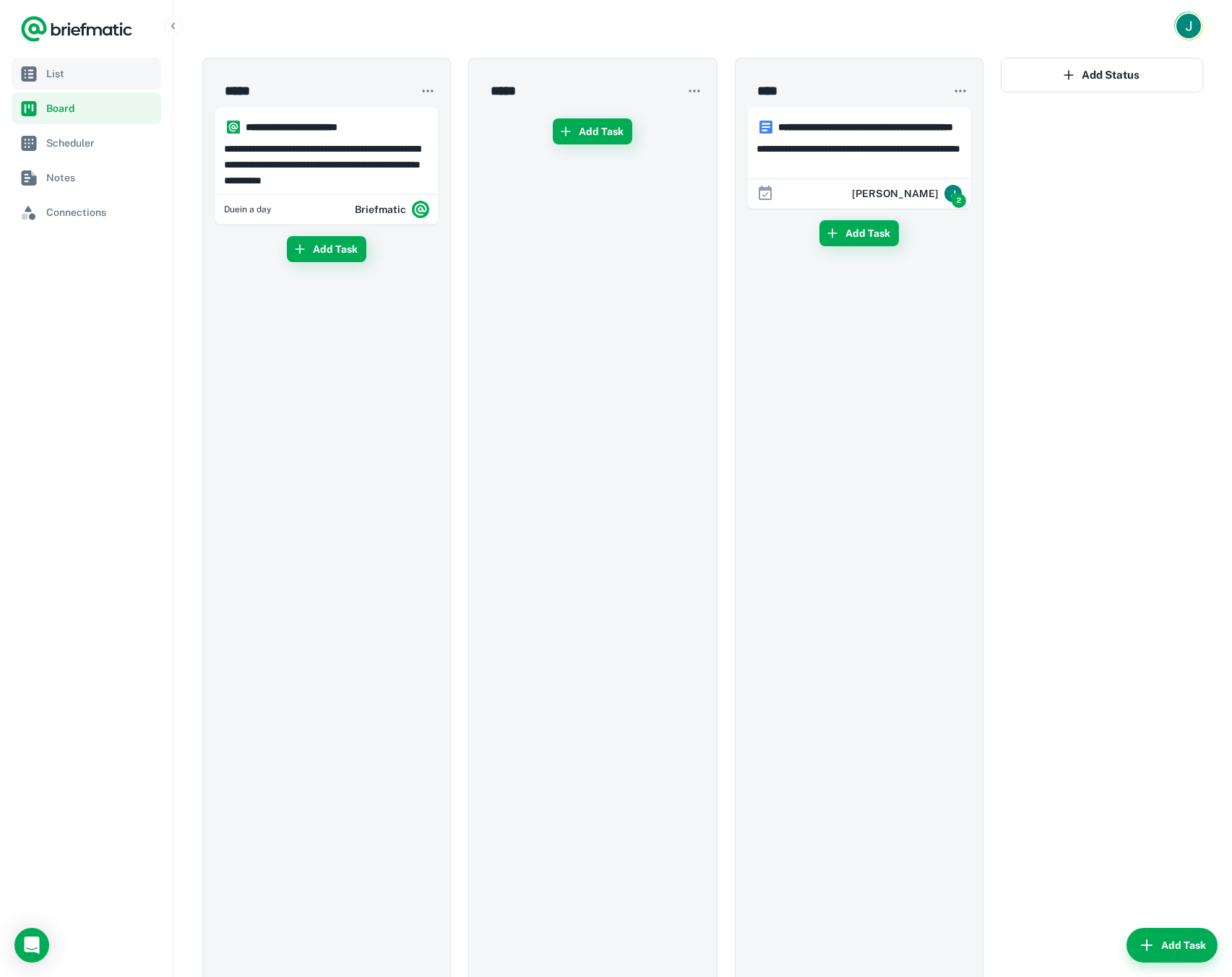
click at [52, 67] on span "List" at bounding box center [100, 73] width 109 height 16
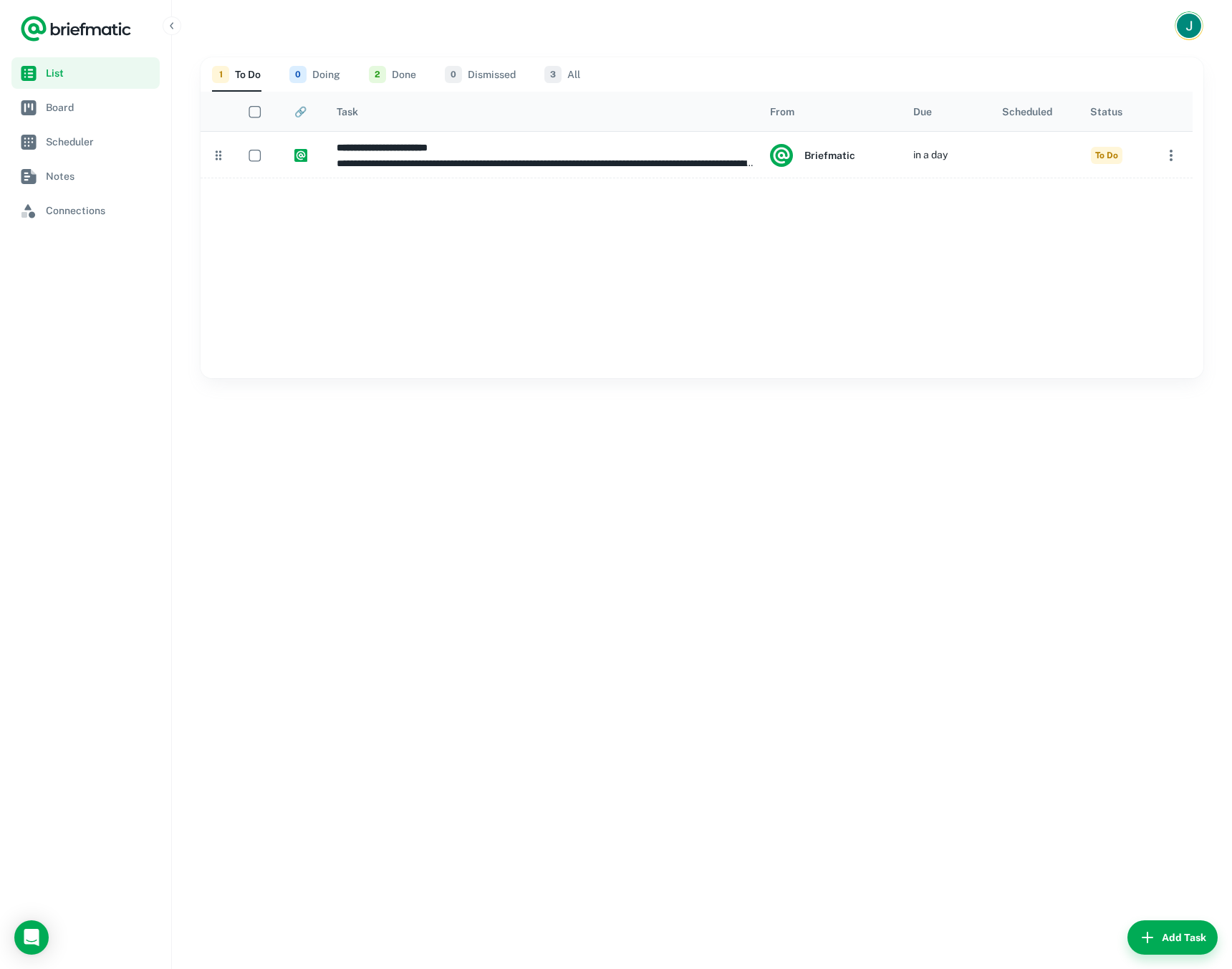
click at [711, 651] on div "**********" at bounding box center [701, 510] width 1060 height 917
click at [424, 538] on div "**********" at bounding box center [701, 510] width 1060 height 917
